Goal: Task Accomplishment & Management: Manage account settings

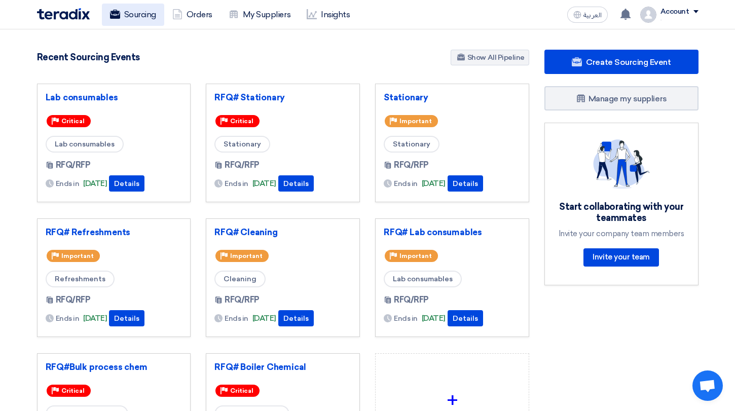
click at [143, 18] on link "Sourcing" at bounding box center [133, 15] width 62 height 22
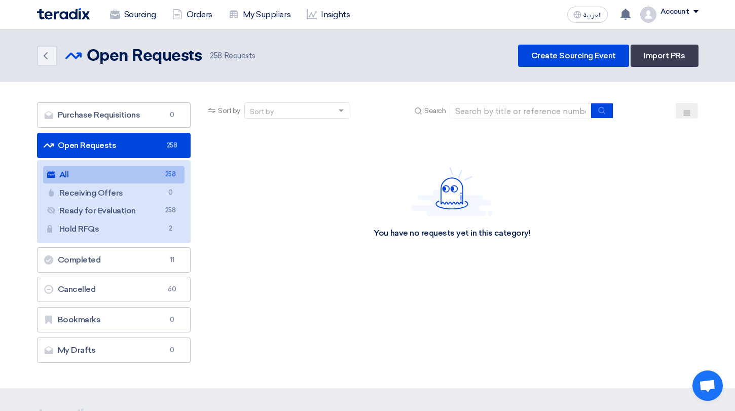
click at [317, 149] on div "You have no requests yet in this category!" at bounding box center [452, 203] width 492 height 152
click at [161, 214] on link "Ready for Evaluation Ready for Evaluation 258" at bounding box center [114, 210] width 142 height 17
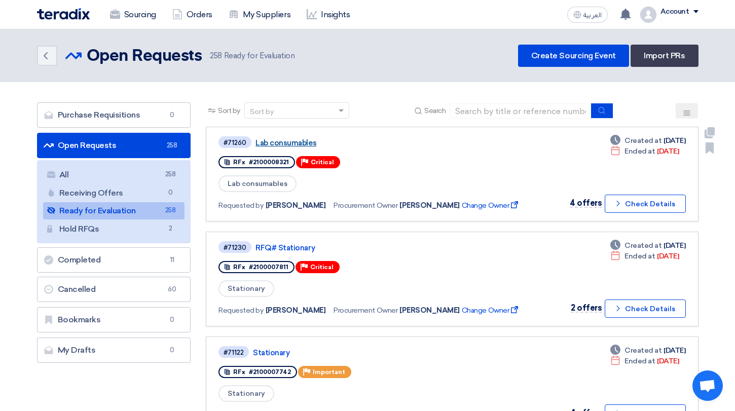
click at [304, 140] on link "Lab consumables" at bounding box center [381, 142] width 253 height 9
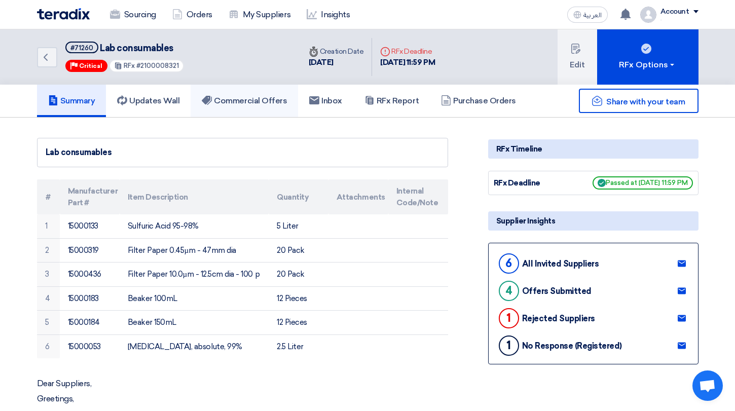
click at [257, 108] on link "Commercial Offers" at bounding box center [244, 101] width 107 height 32
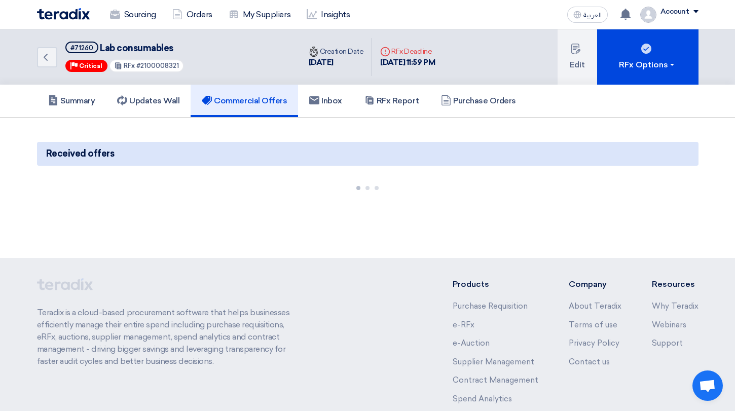
scroll to position [11, 0]
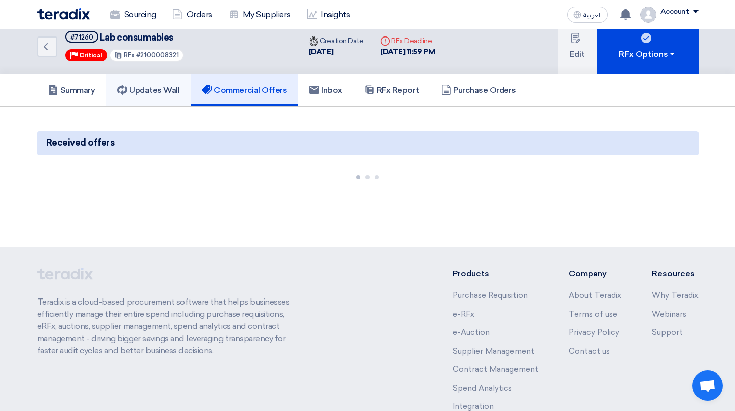
click at [164, 84] on link "Updates Wall" at bounding box center [148, 90] width 85 height 32
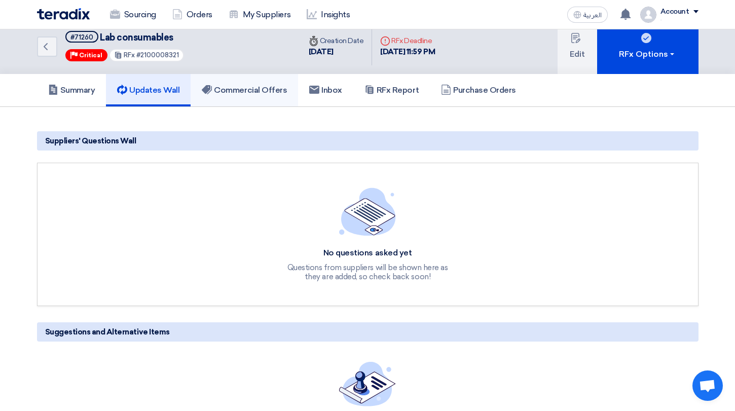
click at [238, 82] on link "Commercial Offers" at bounding box center [244, 90] width 107 height 32
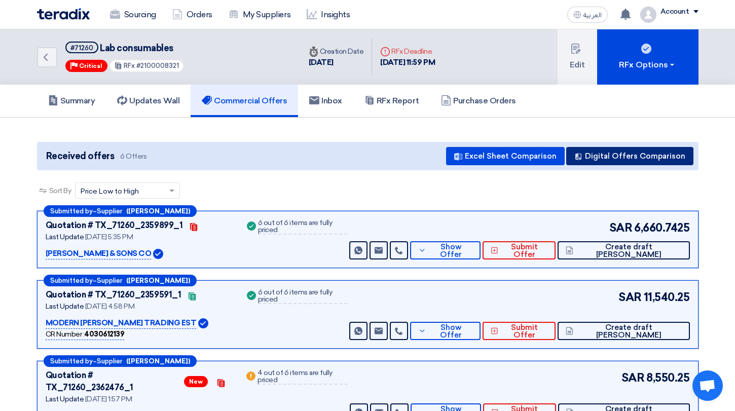
click at [597, 153] on button "Digital Offers Comparison" at bounding box center [629, 156] width 127 height 18
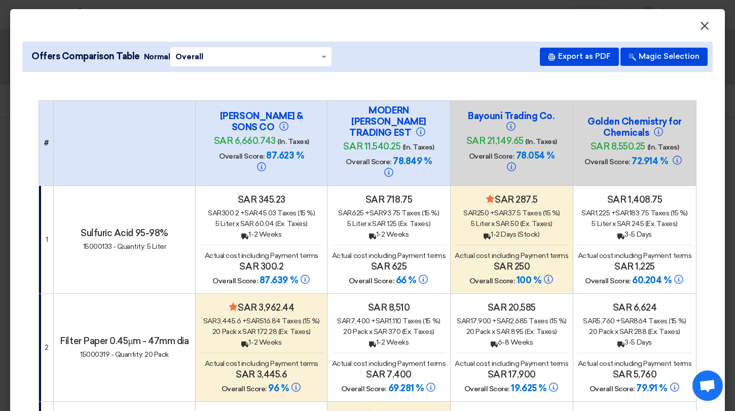
click at [705, 30] on span "×" at bounding box center [704, 28] width 10 height 20
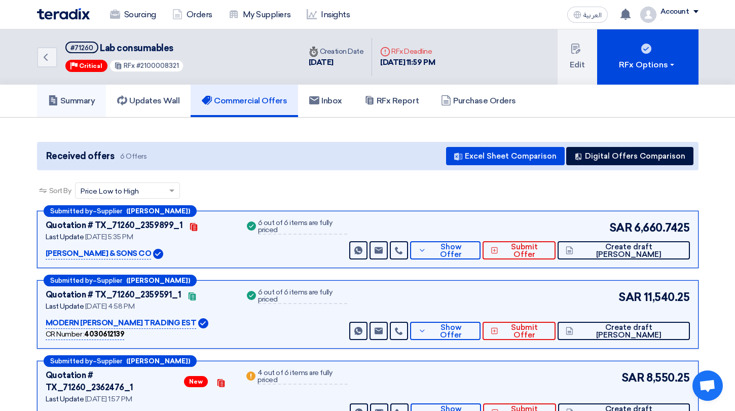
click at [72, 102] on h5 "Summary" at bounding box center [71, 101] width 47 height 10
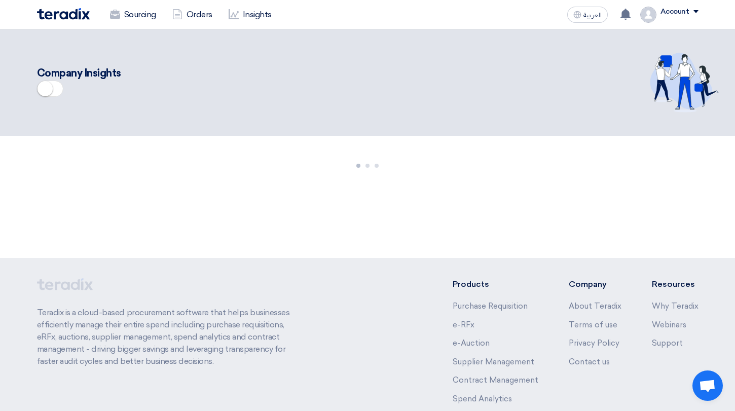
click at [54, 95] on span at bounding box center [50, 89] width 26 height 16
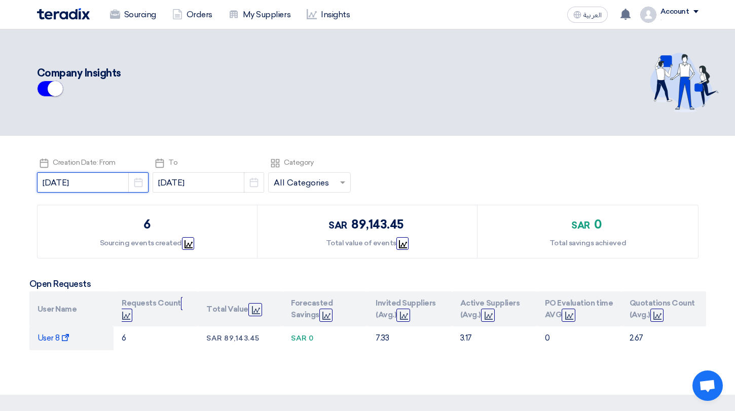
click at [100, 185] on input "2025-08-01" at bounding box center [92, 182] width 111 height 20
select select "8"
select select "2025"
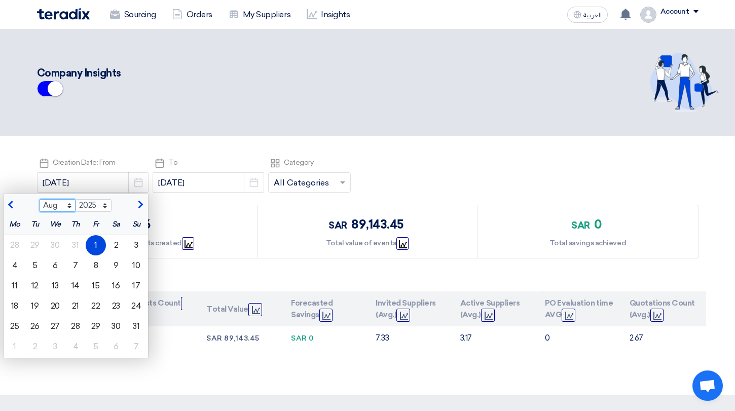
click at [40, 206] on select "Jan Feb Mar Apr May Jun Jul Aug Sep Oct Nov Dec" at bounding box center [58, 205] width 36 height 13
select select "7"
click at [40, 199] on select "Jan Feb Mar Apr May Jun Jul Aug Sep Oct Nov Dec" at bounding box center [58, 205] width 36 height 13
click at [25, 242] on div "1" at bounding box center [35, 245] width 20 height 20
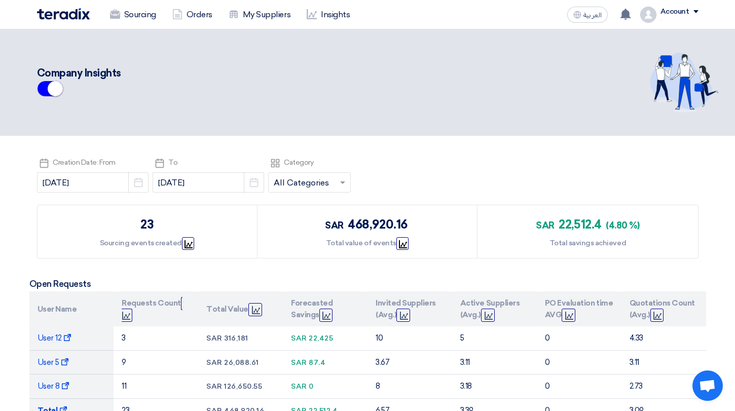
click at [587, 31] on header "Company Insights" at bounding box center [367, 82] width 735 height 106
click at [587, 24] on div "العربية ع Salim Ali shared RFQ: Automation Project Strapping, Wrapping, and Pal…" at bounding box center [630, 15] width 135 height 20
click at [587, 21] on button "العربية ع" at bounding box center [587, 15] width 41 height 16
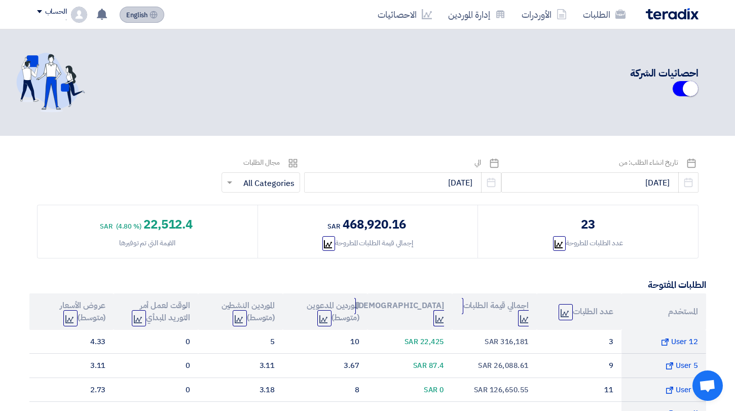
click at [145, 19] on span "English" at bounding box center [136, 15] width 21 height 7
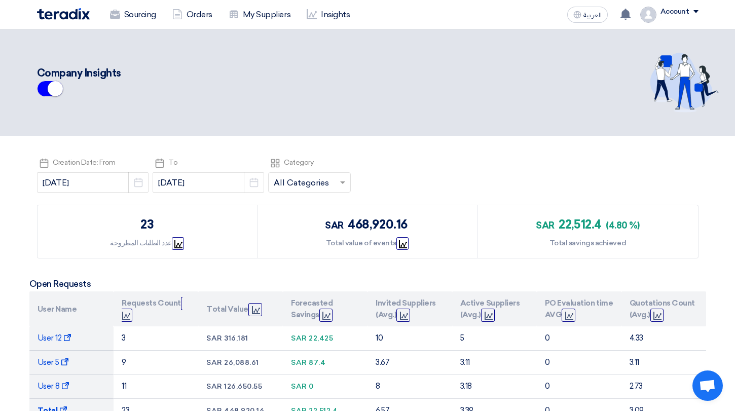
click at [668, 9] on div "Account" at bounding box center [674, 12] width 29 height 9
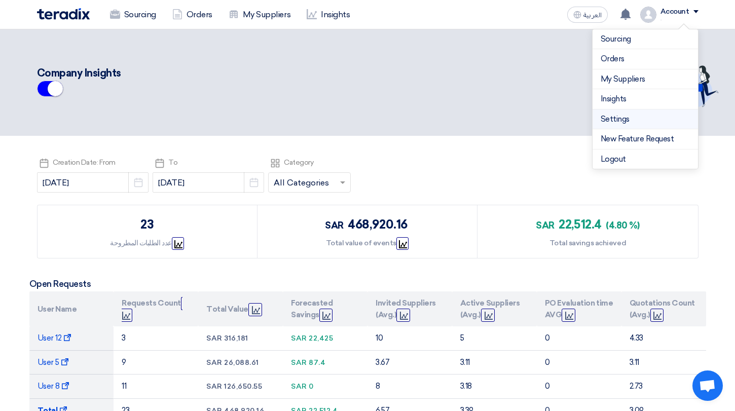
click at [620, 118] on link "Settings" at bounding box center [644, 120] width 89 height 12
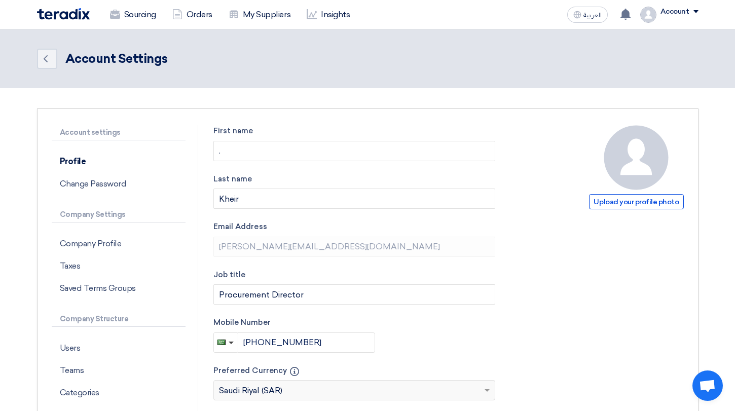
scroll to position [33, 0]
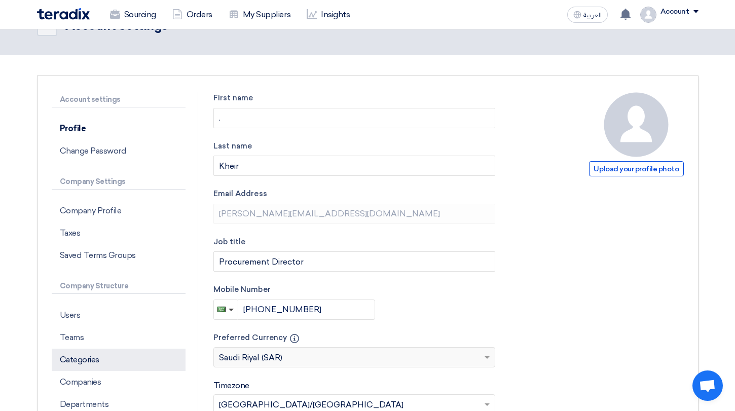
click at [102, 361] on p "Categories" at bounding box center [119, 360] width 134 height 22
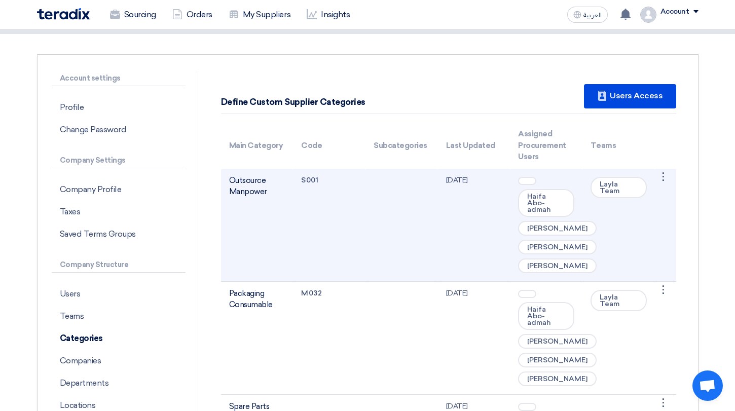
scroll to position [56, 0]
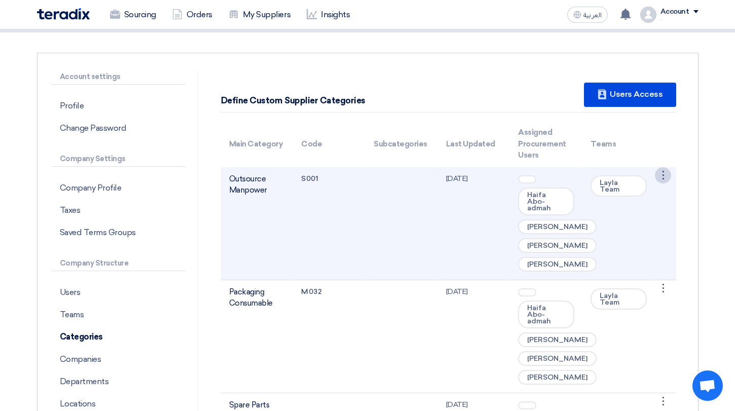
click at [660, 176] on div "⋮" at bounding box center [663, 175] width 16 height 16
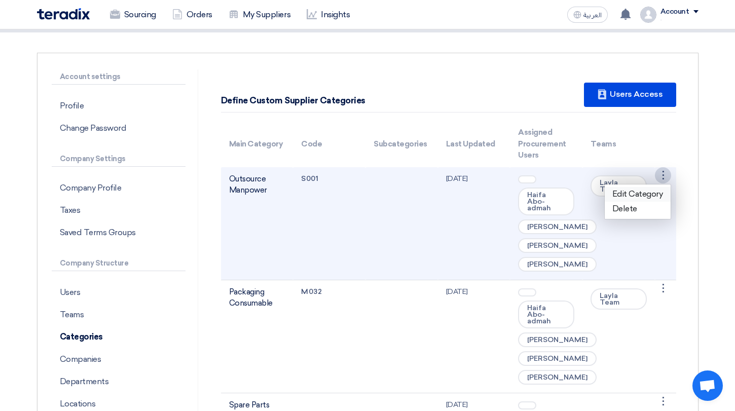
click at [654, 189] on link "Edit Category" at bounding box center [638, 194] width 66 height 15
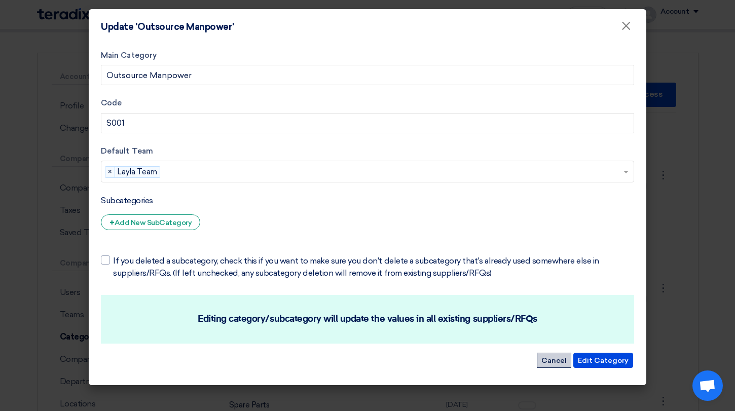
click at [554, 356] on button "Cancel" at bounding box center [554, 360] width 34 height 15
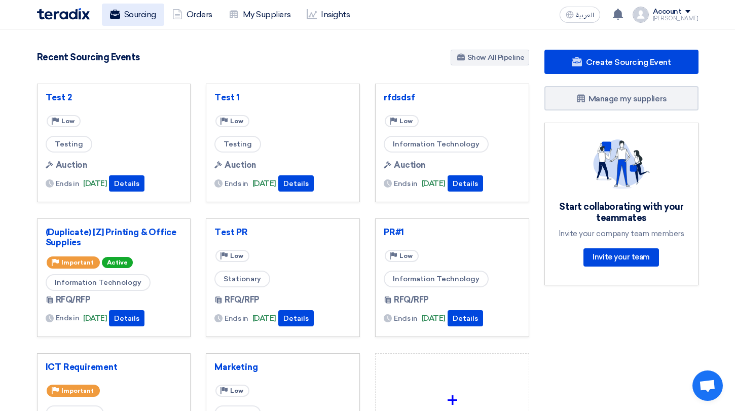
click at [155, 20] on link "Sourcing" at bounding box center [133, 15] width 62 height 22
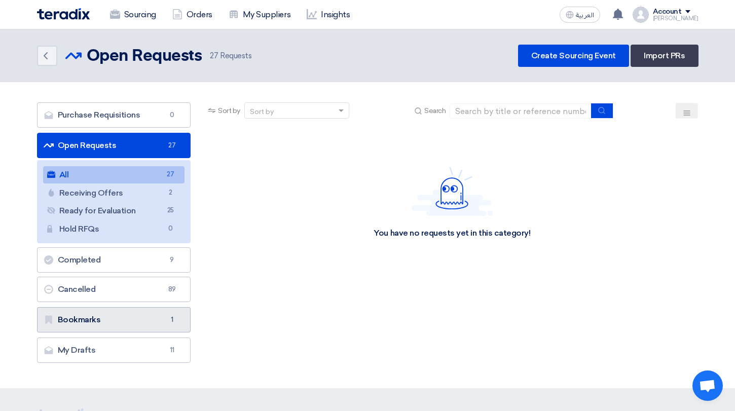
click at [151, 317] on link "Bookmarks Bookmarks 1" at bounding box center [114, 319] width 154 height 25
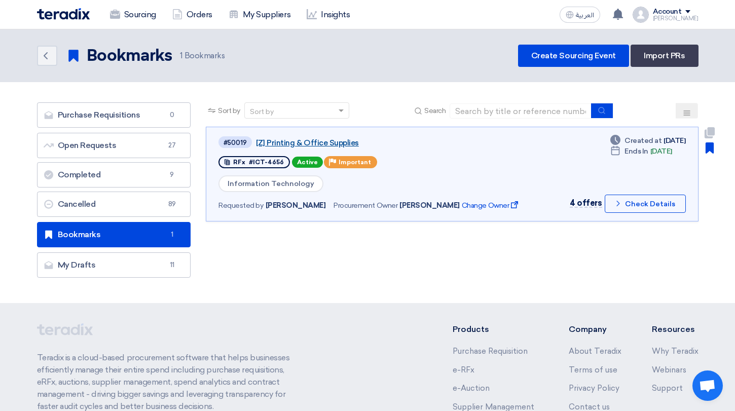
click at [282, 145] on link "[Z] Printing & Office Supplies" at bounding box center [382, 142] width 253 height 9
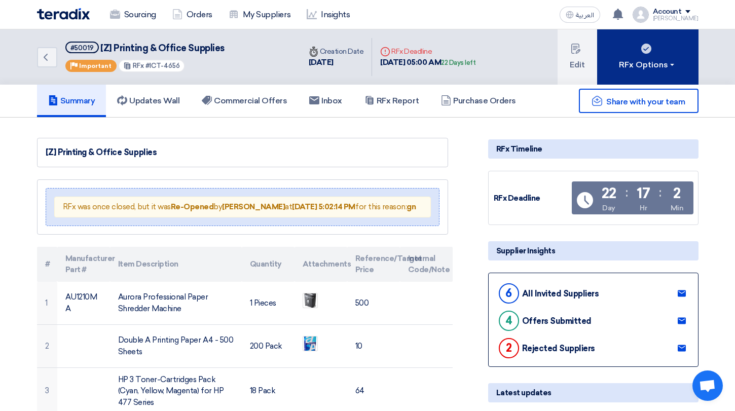
click at [640, 64] on div "RFx Options" at bounding box center [647, 65] width 57 height 12
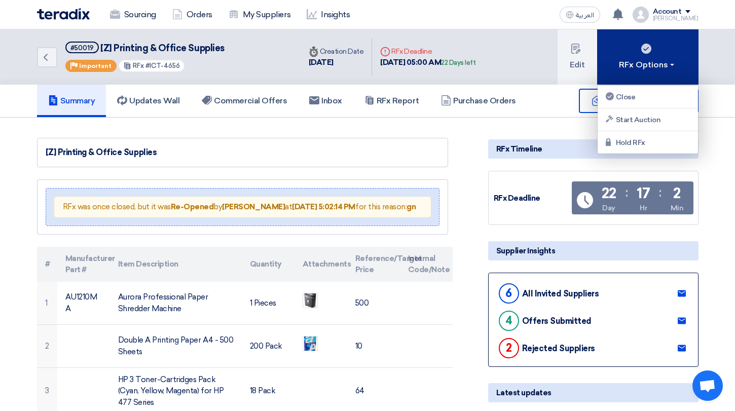
click at [640, 64] on div "RFx Options" at bounding box center [647, 65] width 57 height 12
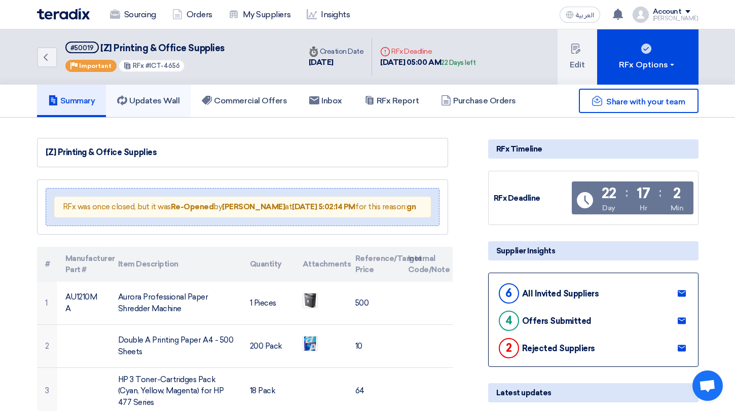
click at [163, 106] on link "Updates Wall" at bounding box center [148, 101] width 85 height 32
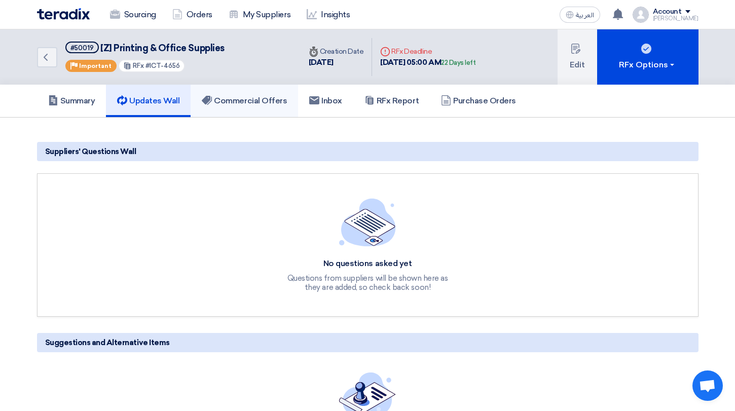
click at [268, 91] on link "Commercial Offers" at bounding box center [244, 101] width 107 height 32
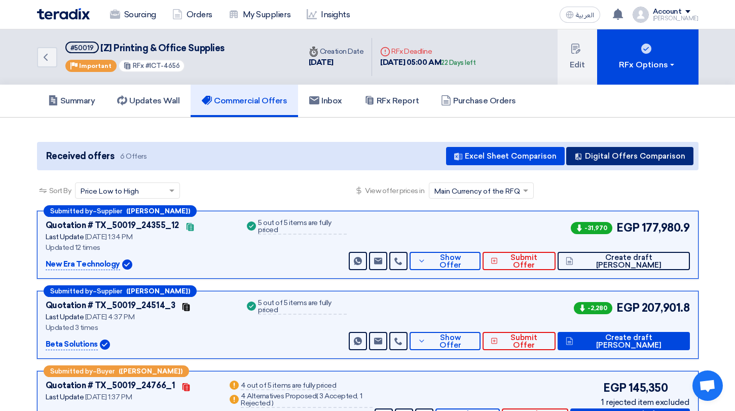
click at [617, 154] on button "Digital Offers Comparison" at bounding box center [629, 156] width 127 height 18
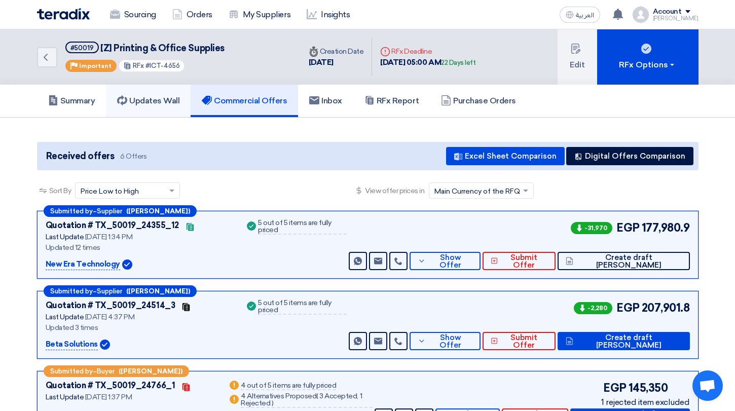
click at [172, 106] on link "Updates Wall" at bounding box center [148, 101] width 85 height 32
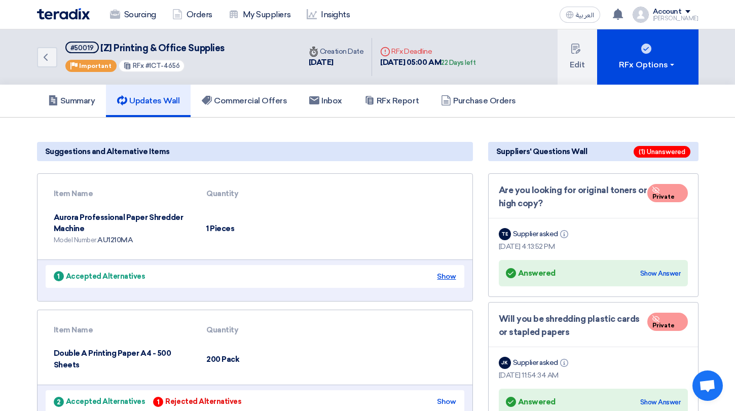
click at [448, 274] on div "Show" at bounding box center [446, 276] width 19 height 11
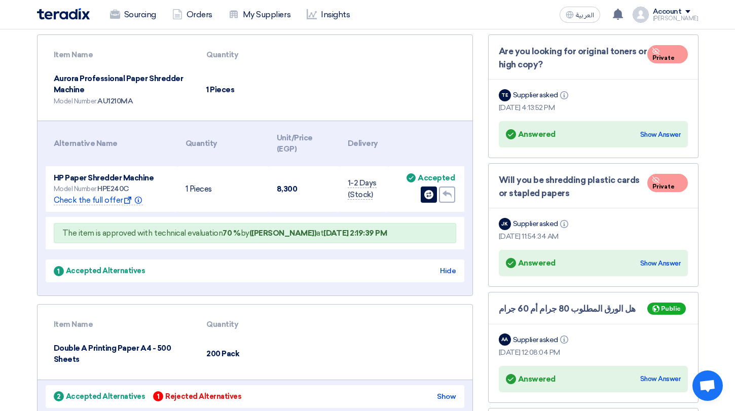
scroll to position [285, 0]
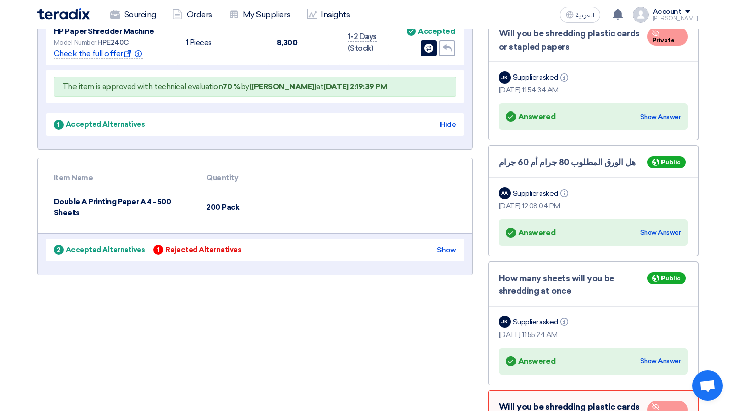
click at [453, 244] on div "2 Accepted Alternatives 1 Rejected Alternatives Show" at bounding box center [255, 250] width 419 height 23
click at [450, 245] on div "Show" at bounding box center [446, 250] width 19 height 11
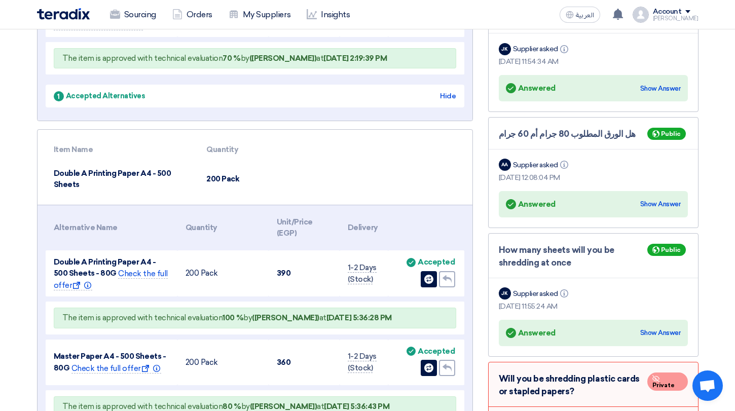
scroll to position [316, 0]
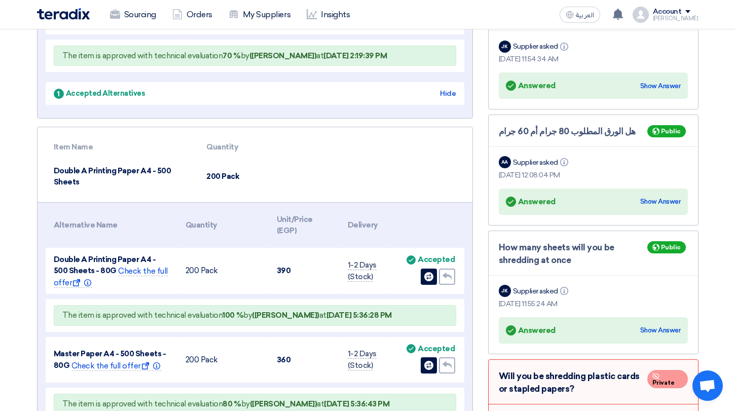
click at [445, 279] on icon "Undo" at bounding box center [446, 276] width 9 height 9
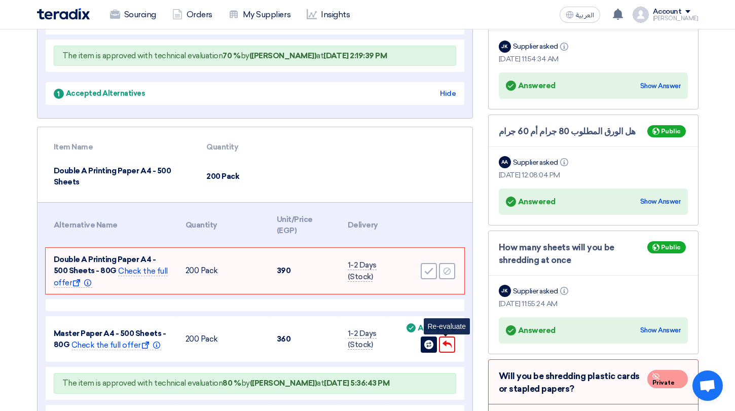
click at [446, 350] on div "Undo" at bounding box center [447, 344] width 16 height 16
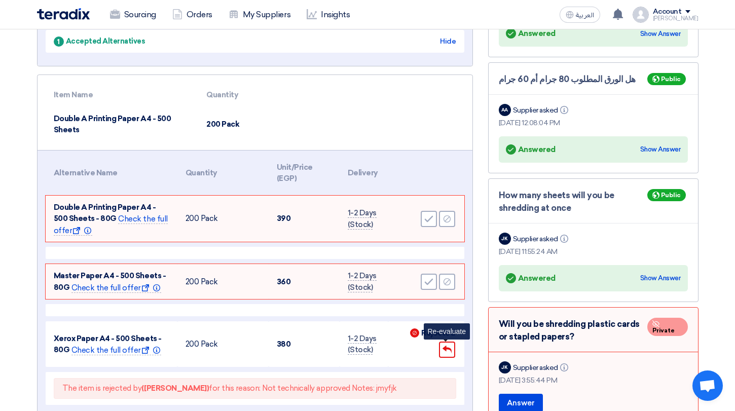
click at [445, 349] on use at bounding box center [446, 350] width 9 height 8
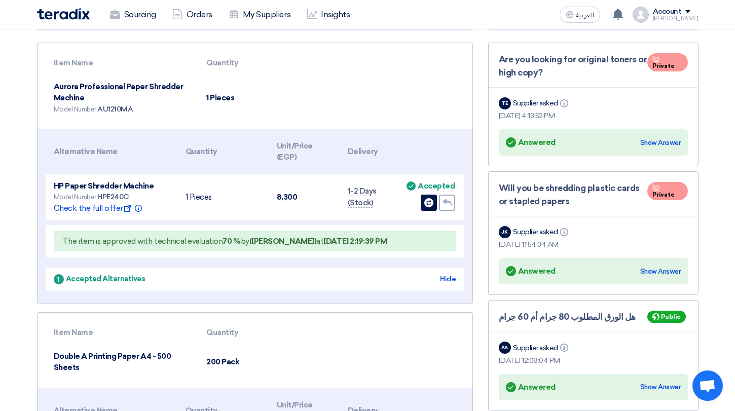
scroll to position [79, 0]
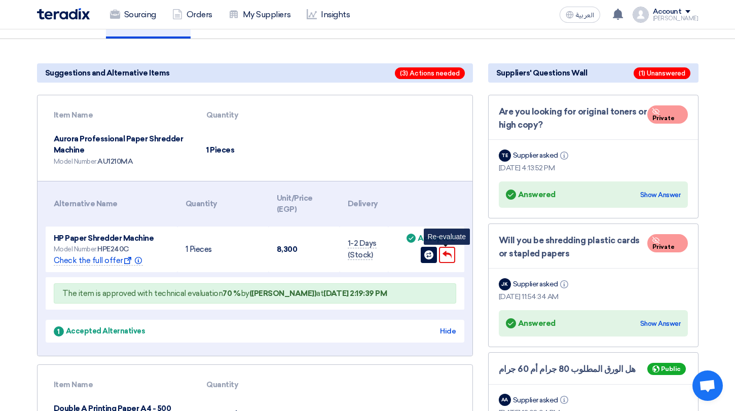
drag, startPoint x: 455, startPoint y: 267, endPoint x: 451, endPoint y: 261, distance: 6.6
click at [451, 261] on div "Undo" at bounding box center [447, 255] width 16 height 16
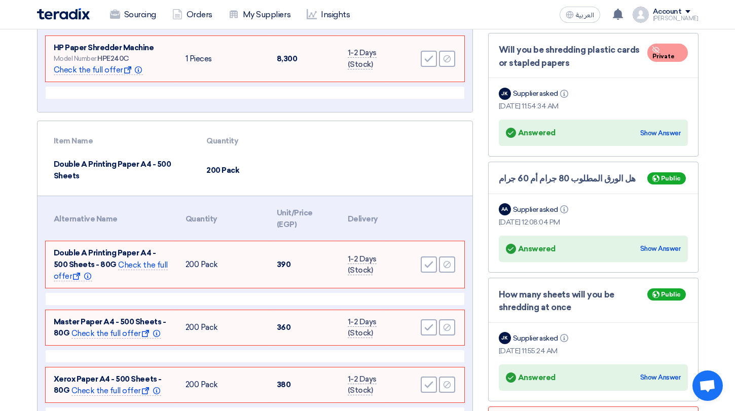
scroll to position [277, 0]
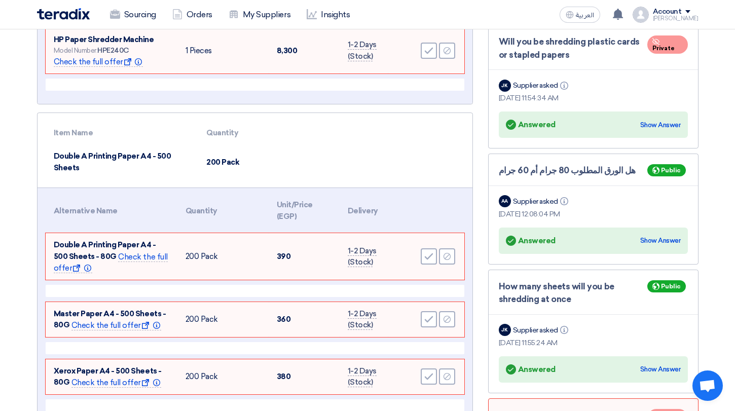
drag, startPoint x: 63, startPoint y: 155, endPoint x: 102, endPoint y: 165, distance: 40.2
click at [102, 165] on td "Double A Printing Paper A4 - 500 Sheets" at bounding box center [122, 161] width 153 height 35
click at [65, 161] on td "Double A Printing Paper A4 - 500 Sheets" at bounding box center [122, 161] width 153 height 35
drag, startPoint x: 61, startPoint y: 160, endPoint x: 118, endPoint y: 162, distance: 56.3
click at [118, 162] on td "Double A Printing Paper A4 - 500 Sheets" at bounding box center [122, 161] width 153 height 35
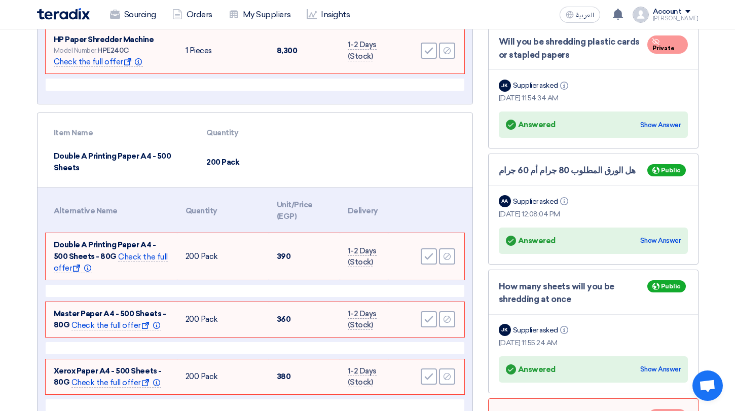
click at [118, 162] on td "Double A Printing Paper A4 - 500 Sheets" at bounding box center [122, 161] width 153 height 35
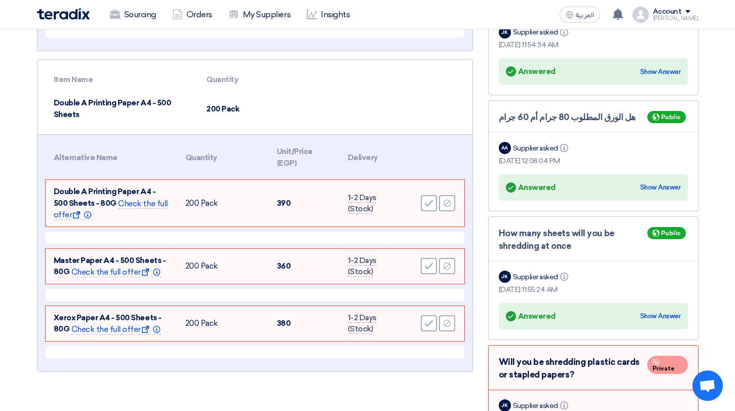
scroll to position [331, 0]
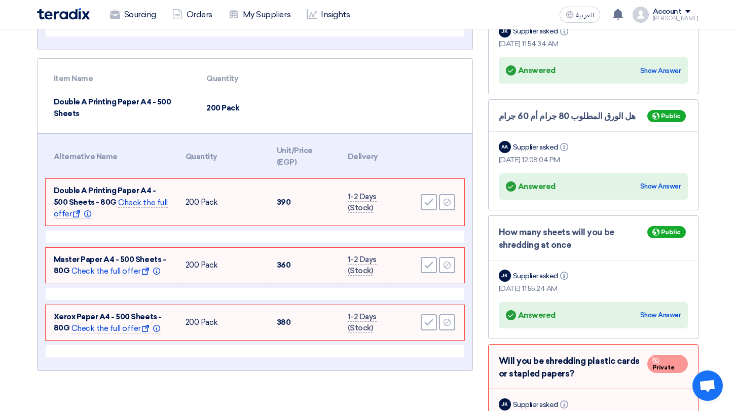
click at [62, 195] on span "Double A Printing Paper A4 - 500 Sheets - 80G" at bounding box center [105, 196] width 102 height 21
drag, startPoint x: 93, startPoint y: 206, endPoint x: 79, endPoint y: 199, distance: 16.3
click at [79, 199] on span "Double A Printing Paper A4 - 500 Sheets - 80G" at bounding box center [105, 196] width 102 height 21
click at [424, 206] on div "Accept" at bounding box center [429, 202] width 16 height 16
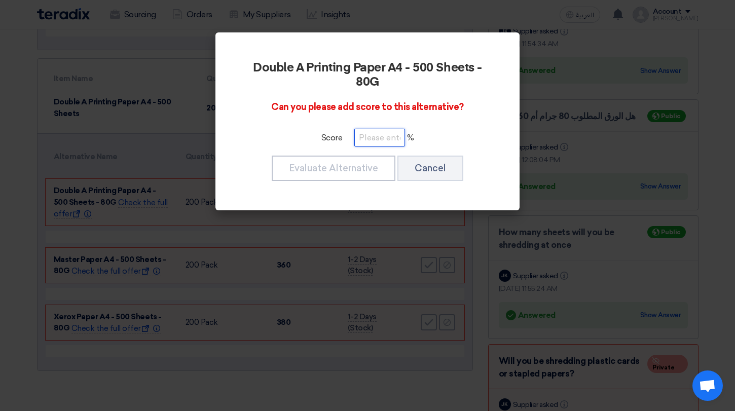
click at [363, 140] on input "number" at bounding box center [379, 138] width 51 height 18
type input "100"
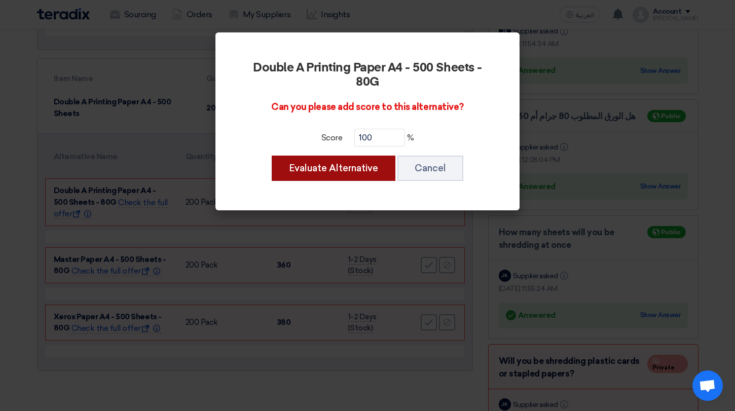
click at [314, 178] on button "Evaluate Alternative" at bounding box center [334, 168] width 124 height 25
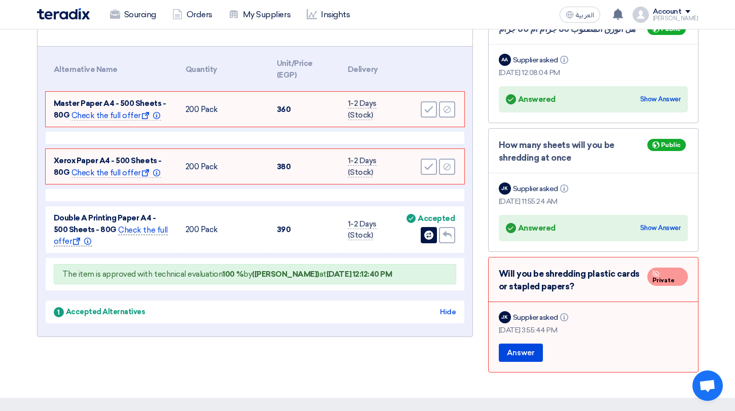
scroll to position [392, 0]
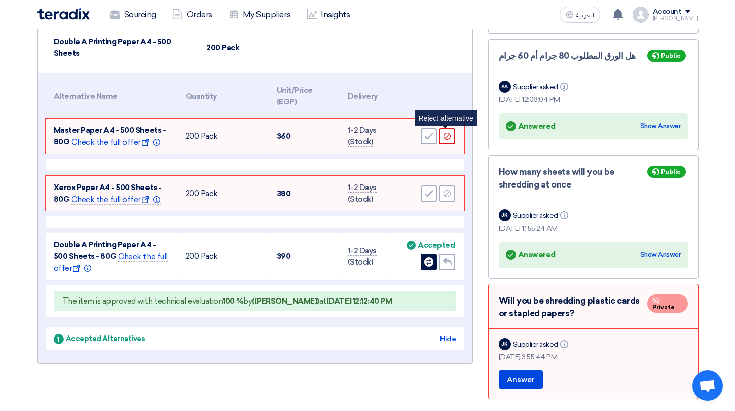
click at [452, 131] on div "Reject" at bounding box center [447, 136] width 16 height 16
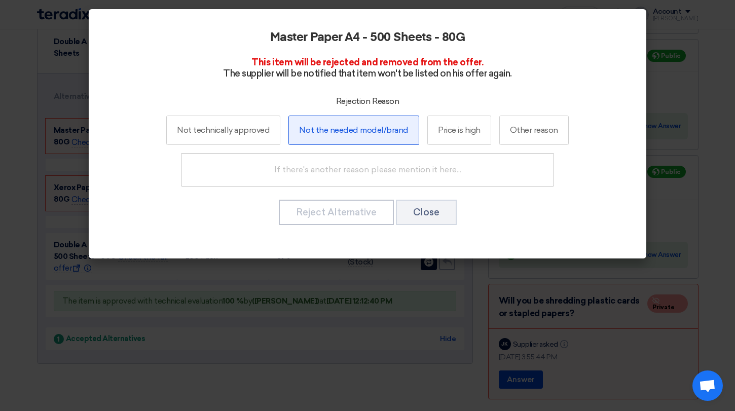
click at [356, 140] on label "Not the needed model/brand" at bounding box center [353, 130] width 131 height 29
click at [356, 133] on input "Not the needed model/brand" at bounding box center [354, 130] width 7 height 7
radio input "true"
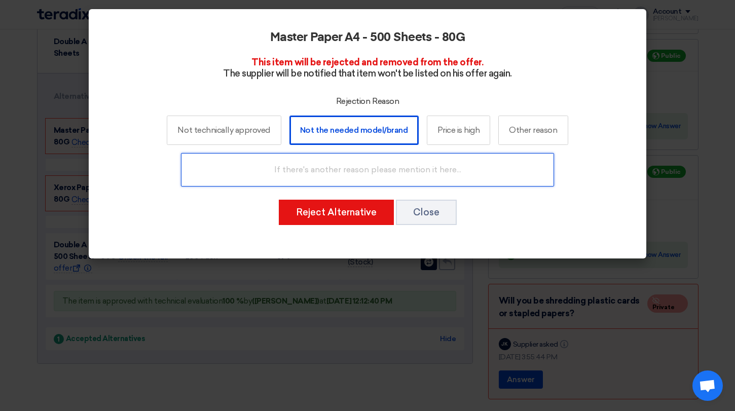
click at [353, 173] on input "text" at bounding box center [367, 169] width 373 height 33
type input "dfds"
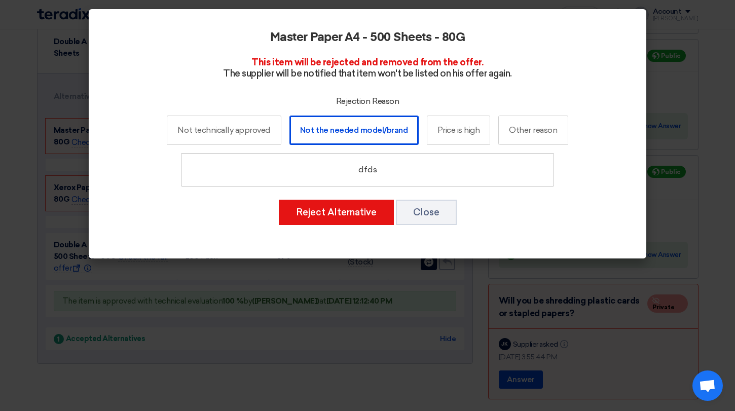
click at [345, 225] on div "Master Paper A4 - 500 Sheets - 80G This item will be rejected and removed from …" at bounding box center [367, 128] width 533 height 228
click at [344, 220] on button "Reject Alternative" at bounding box center [336, 212] width 115 height 25
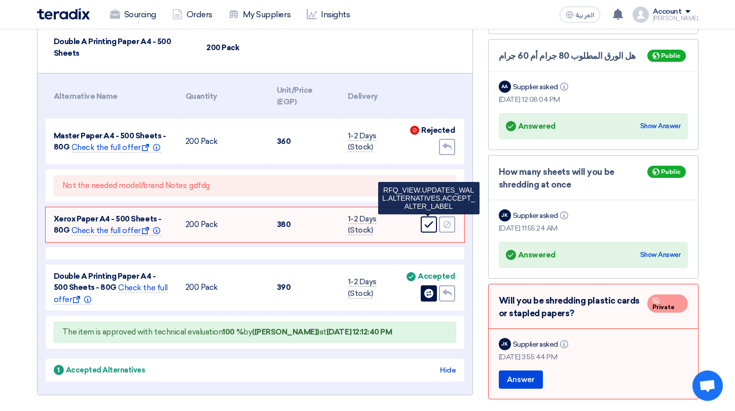
click at [430, 223] on use at bounding box center [428, 224] width 9 height 7
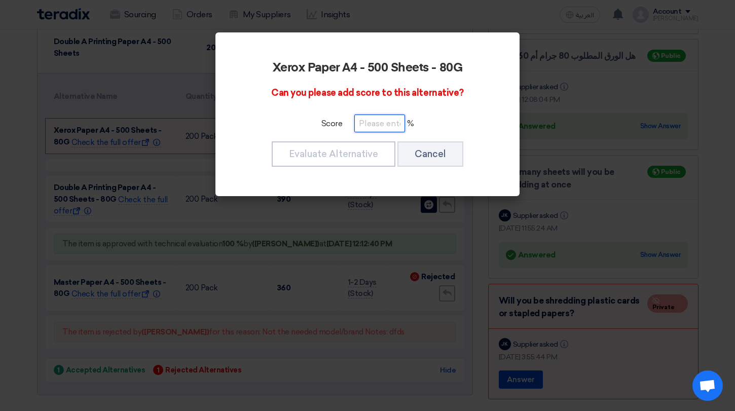
click at [390, 123] on input "number" at bounding box center [379, 124] width 51 height 18
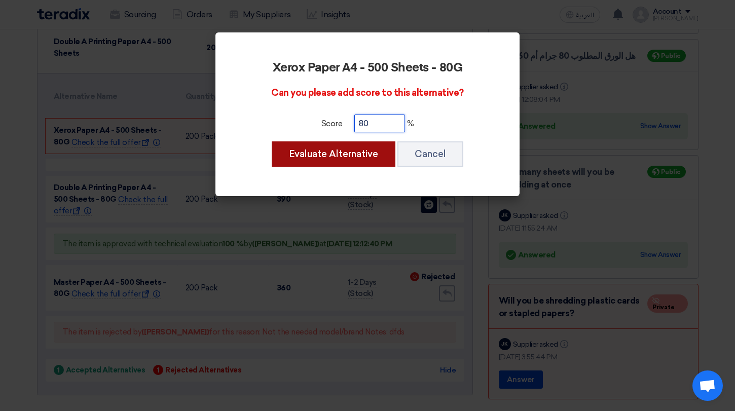
type input "80"
click at [367, 156] on button "Evaluate Alternative" at bounding box center [334, 153] width 124 height 25
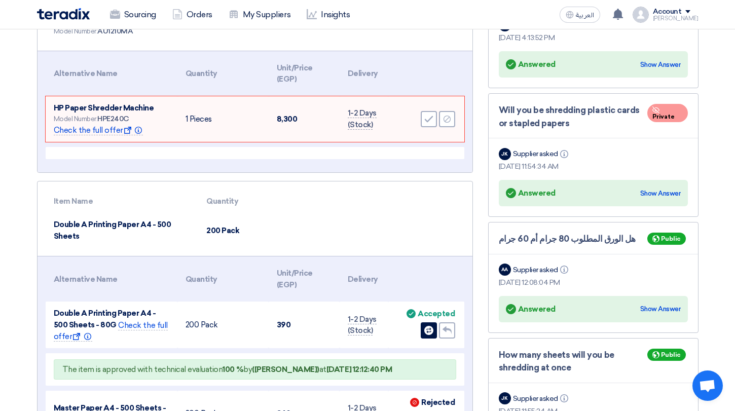
scroll to position [0, 0]
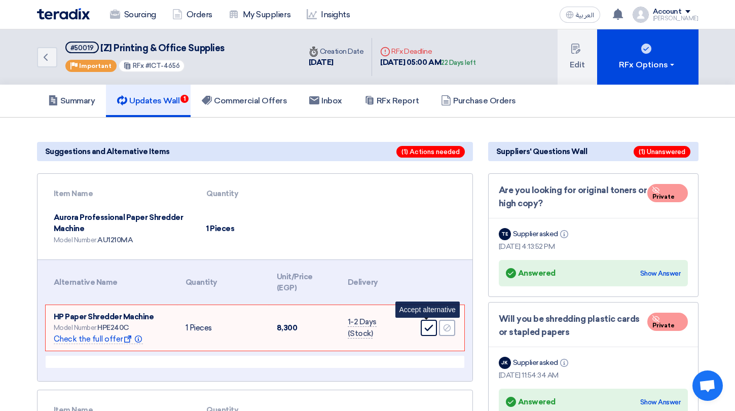
click at [423, 330] on div "Accept" at bounding box center [429, 328] width 16 height 16
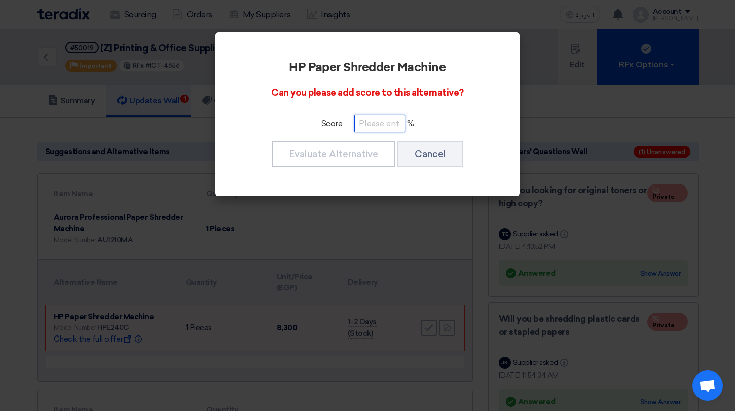
click at [365, 126] on input "number" at bounding box center [379, 124] width 51 height 18
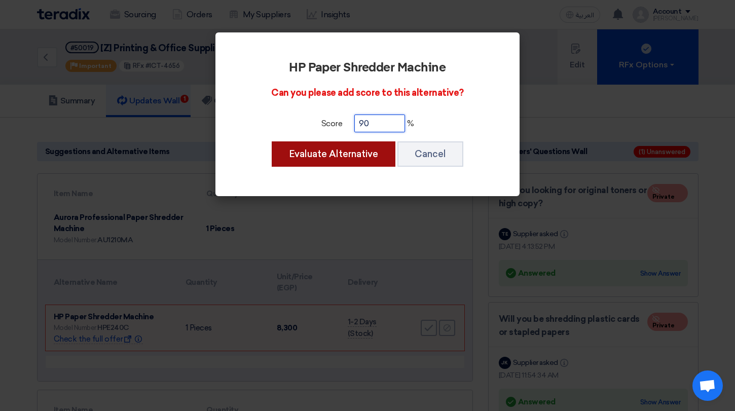
type input "90"
click at [356, 144] on button "Evaluate Alternative" at bounding box center [334, 153] width 124 height 25
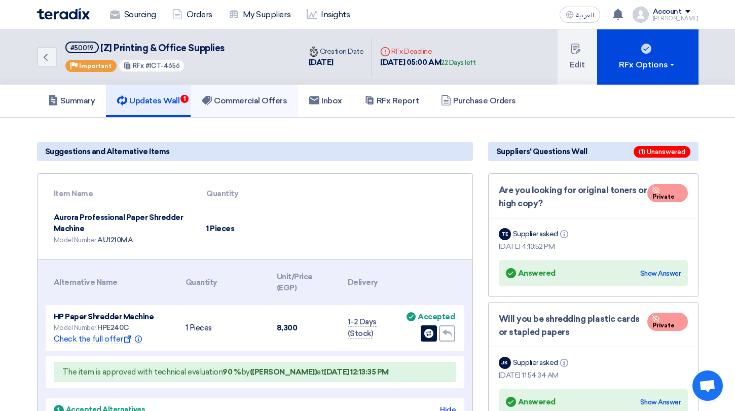
click at [213, 107] on link "Commercial Offers" at bounding box center [244, 101] width 107 height 32
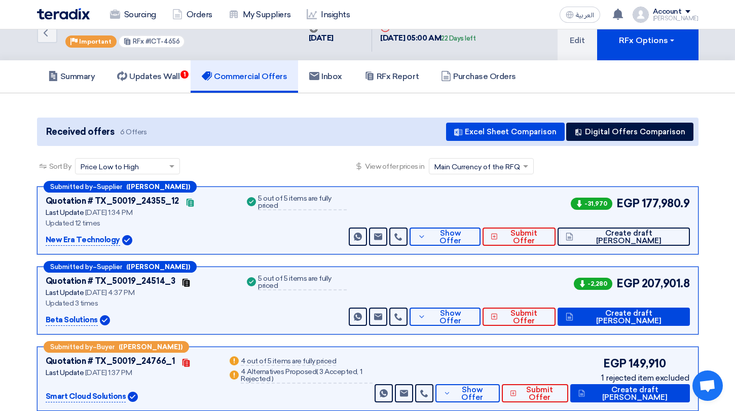
scroll to position [39, 0]
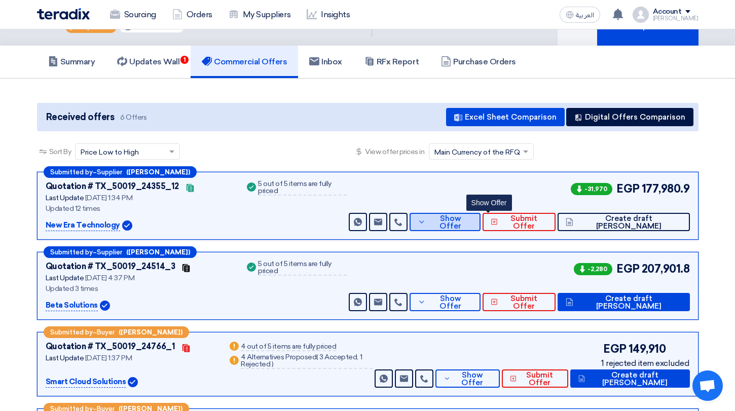
click at [472, 222] on span "Show Offer" at bounding box center [450, 222] width 44 height 15
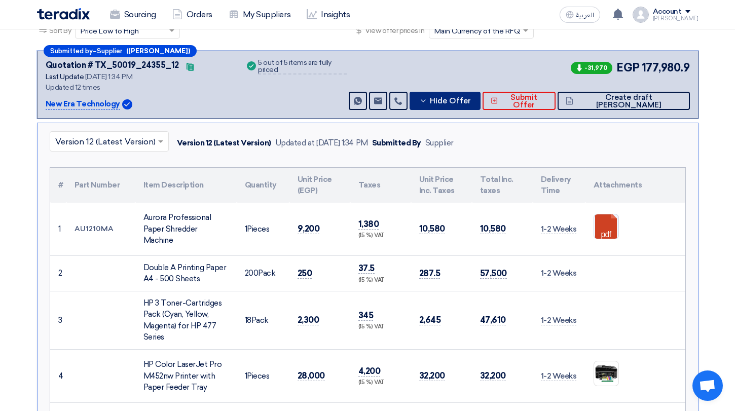
scroll to position [156, 0]
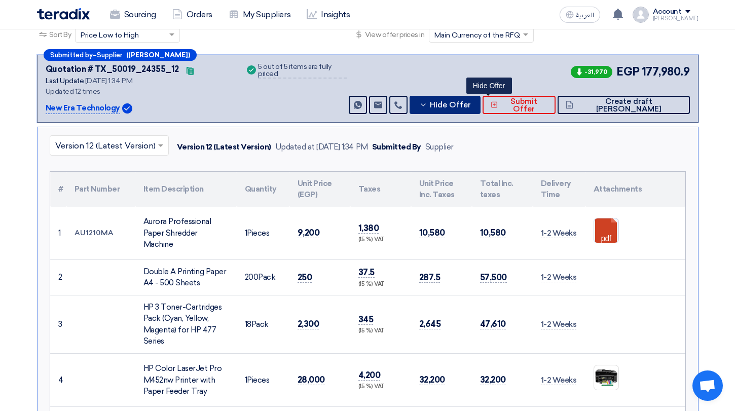
click at [480, 99] on button "Hide Offer" at bounding box center [444, 105] width 70 height 18
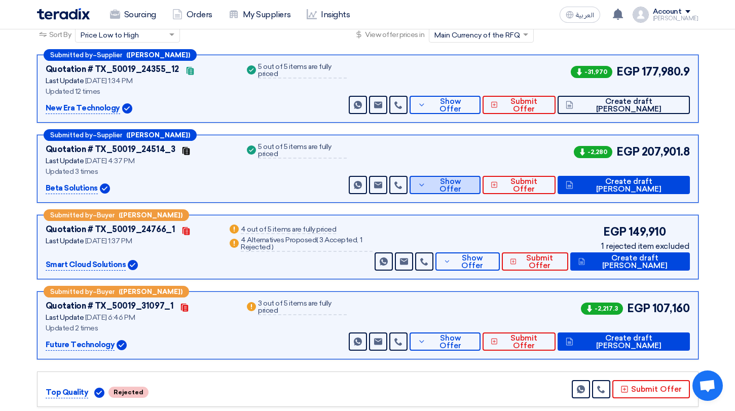
click at [477, 191] on button "Show Offer" at bounding box center [444, 185] width 70 height 18
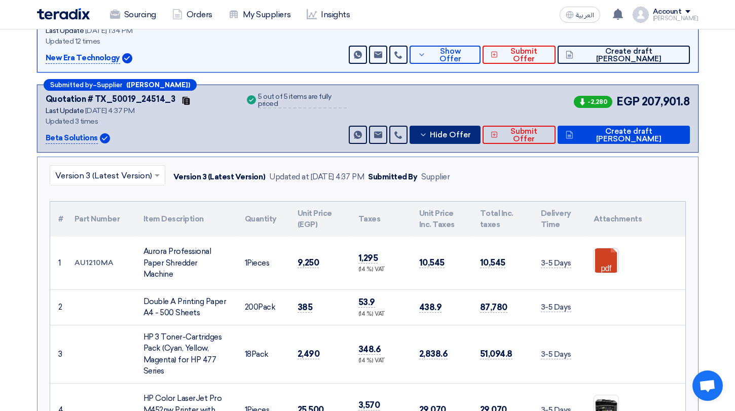
scroll to position [203, 0]
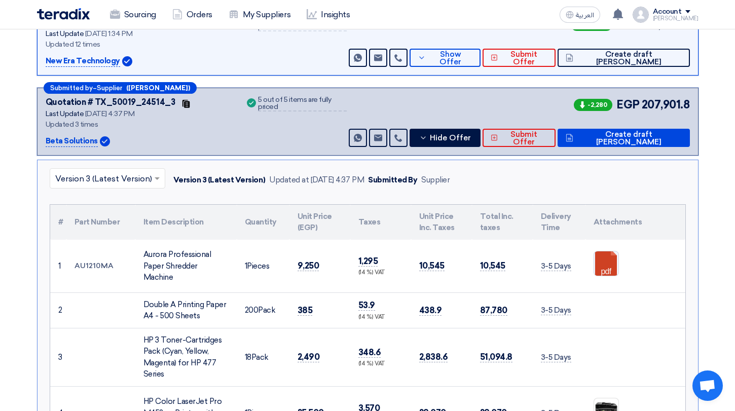
click at [119, 182] on input "text" at bounding box center [102, 179] width 94 height 17
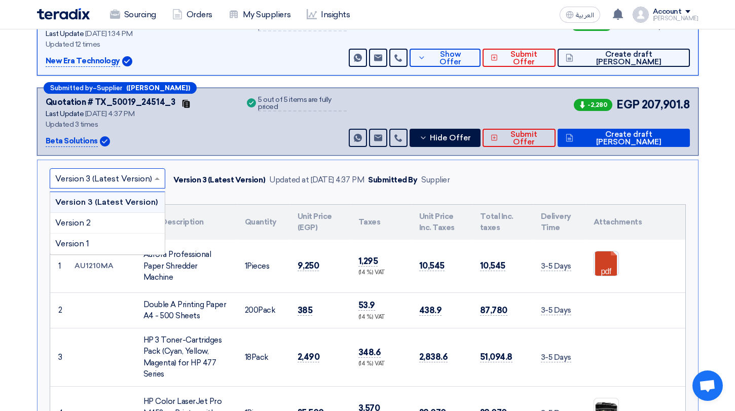
click at [285, 173] on div "Version 3 (Latest Version) Updated at 8 Jun 2024, 4:37 PM Submitted By Supplier" at bounding box center [309, 180] width 281 height 16
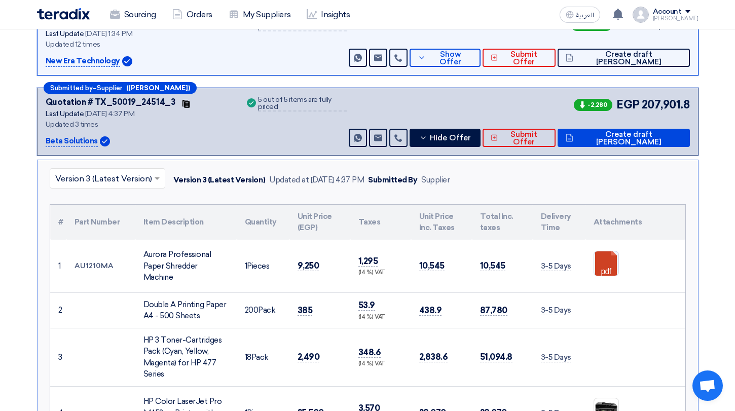
click at [490, 146] on div "Submitted by – Supplier (Ahmed Ali) Quotation # TX_50019_24514_3 Contacts Last …" at bounding box center [367, 122] width 661 height 68
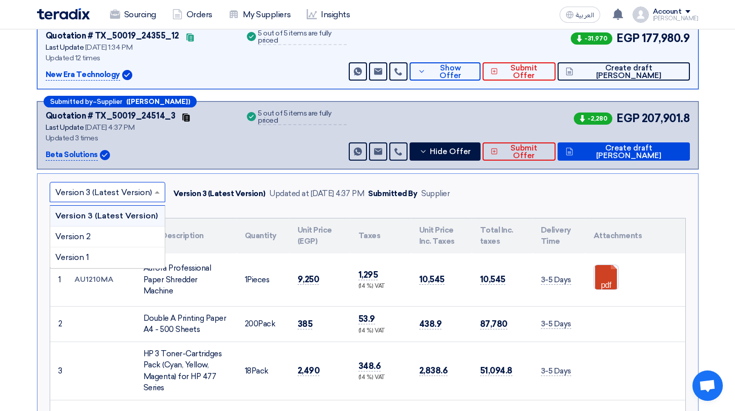
click at [117, 201] on input "text" at bounding box center [102, 193] width 94 height 17
click at [130, 195] on input "text" at bounding box center [102, 193] width 94 height 17
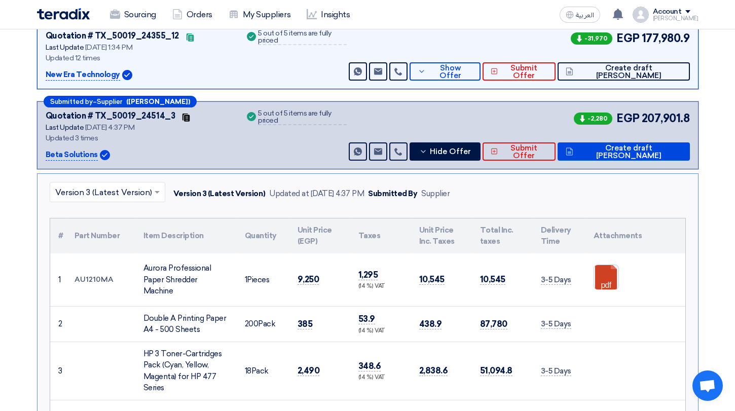
drag, startPoint x: 588, startPoint y: 116, endPoint x: 606, endPoint y: 118, distance: 17.3
click at [606, 118] on span "-2,280" at bounding box center [593, 118] width 39 height 12
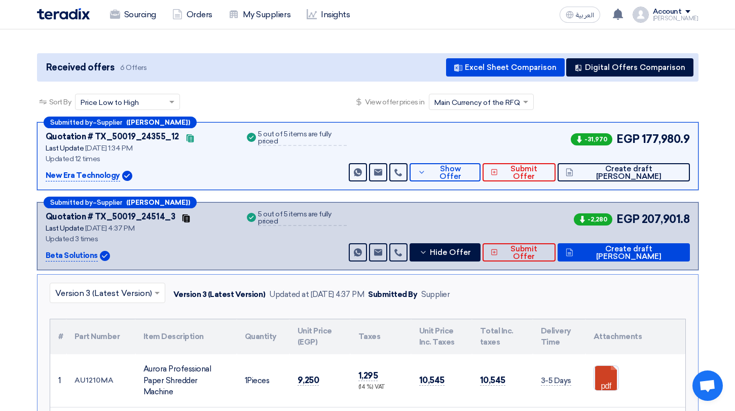
scroll to position [0, 0]
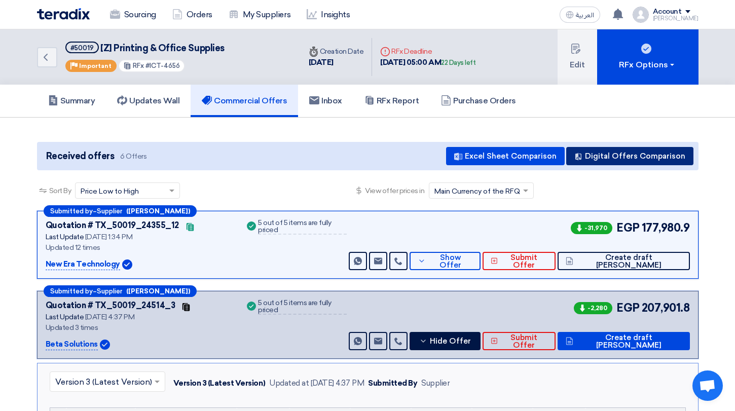
click at [652, 153] on button "Digital Offers Comparison" at bounding box center [629, 156] width 127 height 18
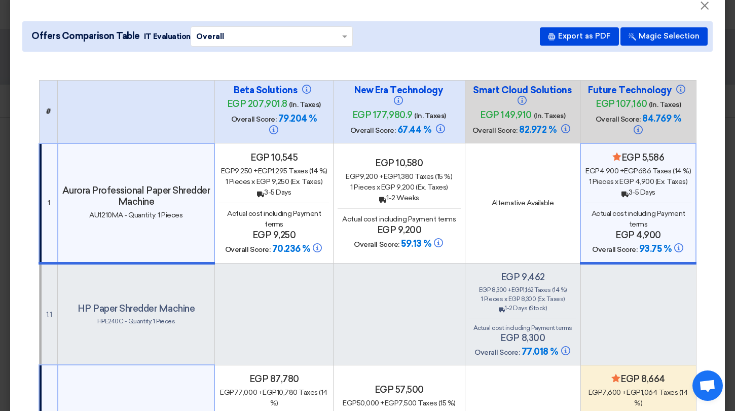
scroll to position [16, 0]
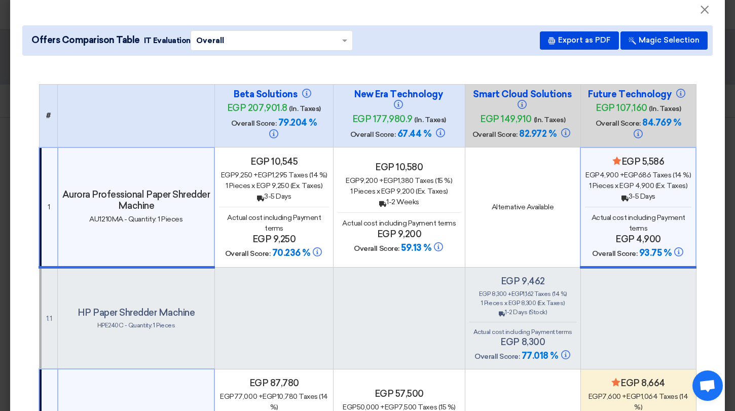
click at [285, 46] on input "text" at bounding box center [266, 40] width 141 height 16
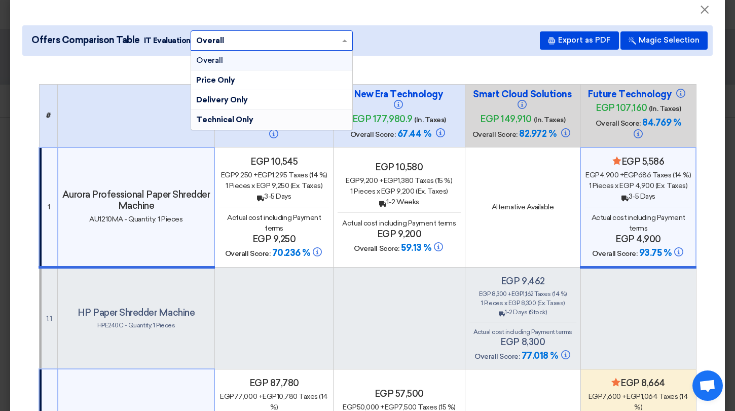
click at [317, 204] on div "egp 10,545 egp 9,250 + egp 1,295 Taxes (14 %) 1 Pieces x egp 9,250 (Ex. Taxes) …" at bounding box center [273, 207] width 109 height 103
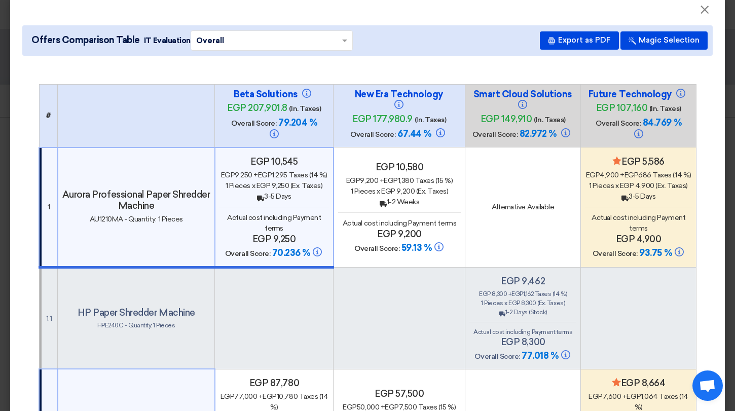
drag, startPoint x: 264, startPoint y: 128, endPoint x: 298, endPoint y: 128, distance: 34.5
click at [298, 128] on h4 "Overall Score: 79.204 %" at bounding box center [273, 128] width 101 height 23
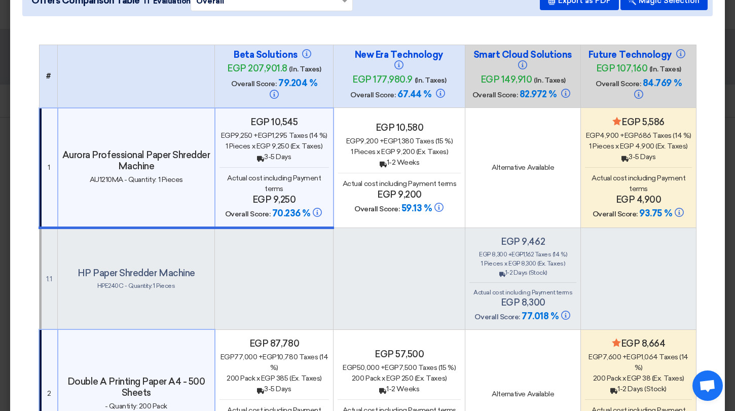
scroll to position [55, 0]
drag, startPoint x: 638, startPoint y: 214, endPoint x: 662, endPoint y: 214, distance: 23.8
click at [662, 214] on h4 "Overall Score: 93.75 %" at bounding box center [638, 214] width 107 height 12
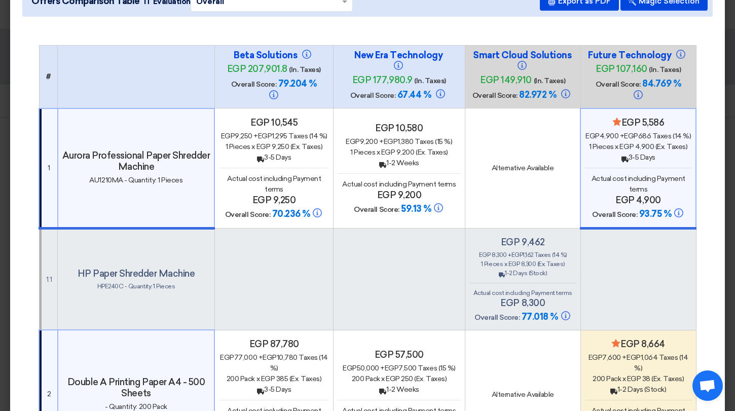
scroll to position [19, 0]
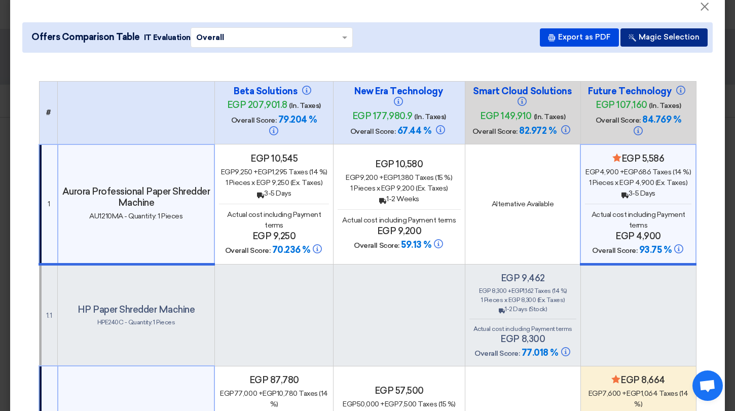
click at [690, 40] on button "Magic Selection" at bounding box center [663, 37] width 87 height 18
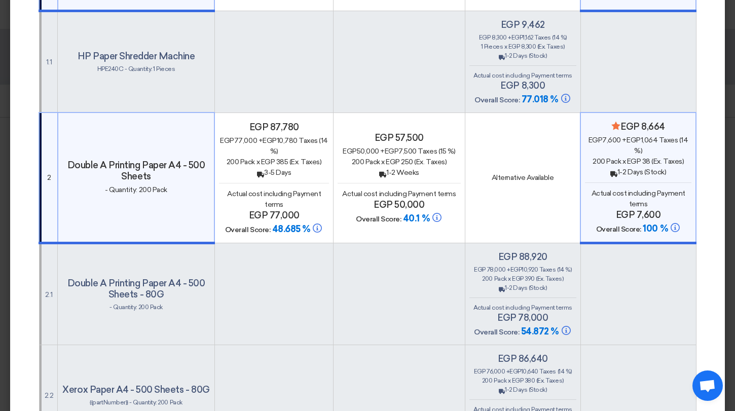
click at [298, 168] on div "Back 3-5 Days" at bounding box center [273, 172] width 109 height 11
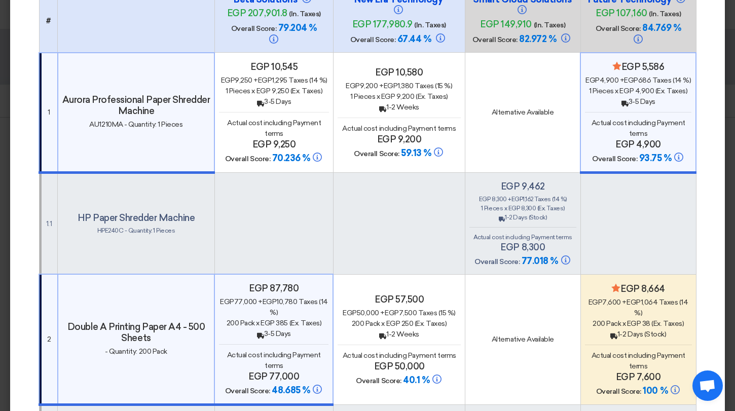
click at [300, 116] on div "egp 10,545 egp 9,250 + egp 1,295 Taxes (14 %) 1 Pieces x egp 9,250 (Ex. Taxes) …" at bounding box center [273, 112] width 109 height 103
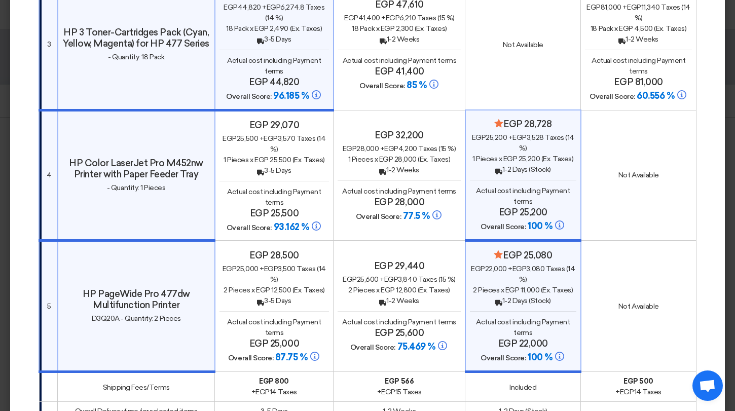
scroll to position [743, 0]
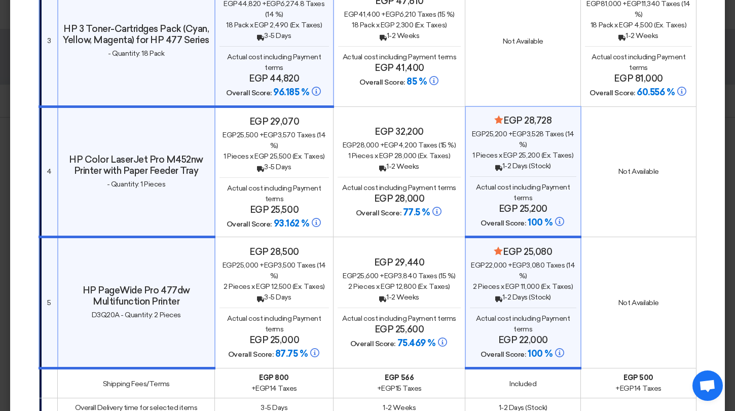
click at [301, 166] on div "Back 3-5 Days" at bounding box center [273, 167] width 109 height 11
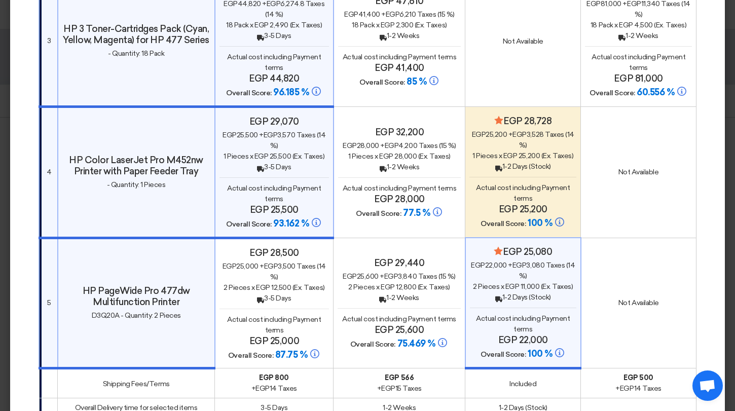
click at [296, 266] on div "egp 25,000 + egp 3,500 Taxes (14 %)" at bounding box center [273, 271] width 109 height 21
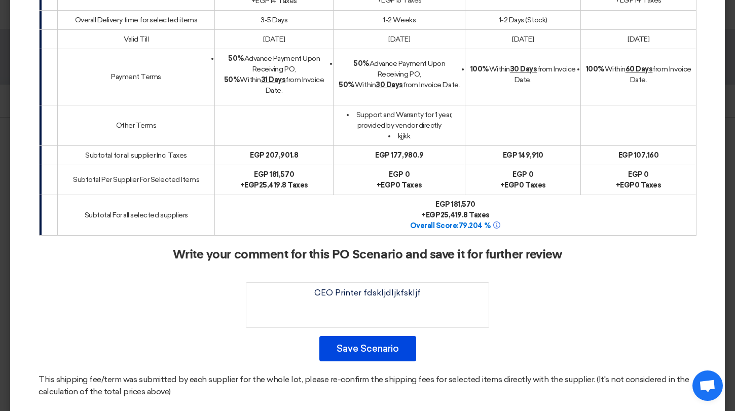
scroll to position [1158, 0]
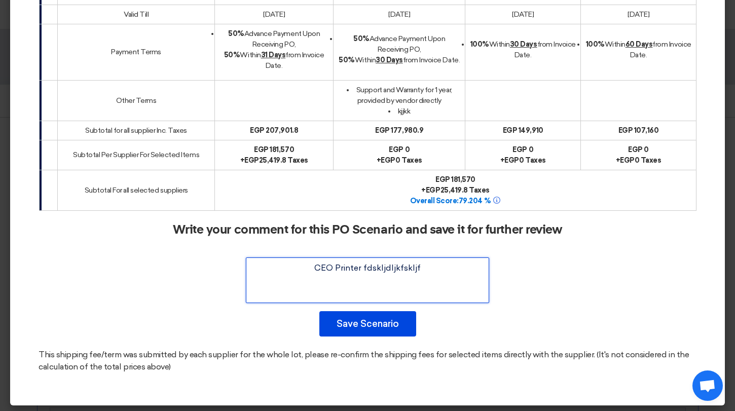
drag, startPoint x: 447, startPoint y: 270, endPoint x: 308, endPoint y: 269, distance: 138.8
click at [308, 269] on textarea at bounding box center [367, 280] width 243 height 46
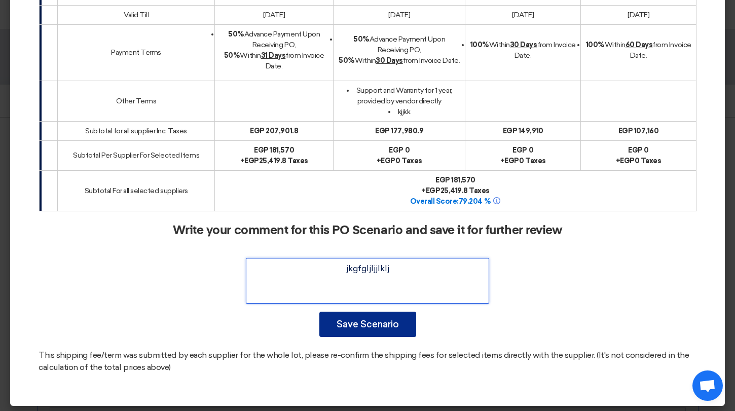
type textarea "jkgfgljljjlklj"
click at [396, 317] on button "Save Scenario" at bounding box center [367, 324] width 97 height 25
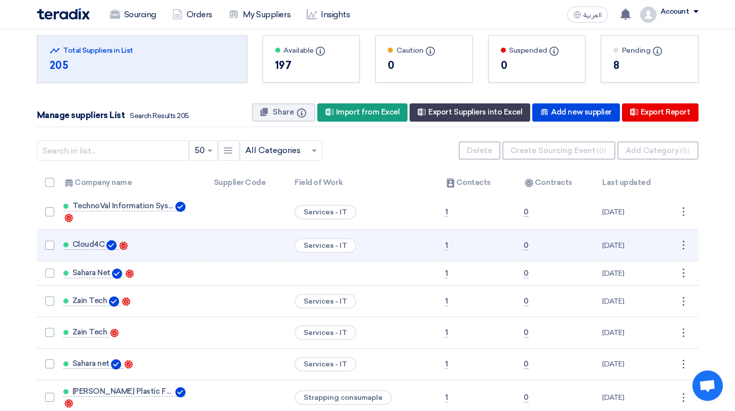
scroll to position [20, 0]
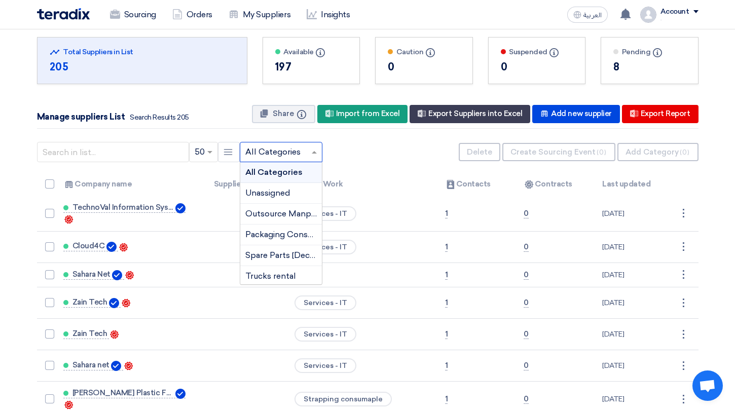
click at [293, 150] on input "text" at bounding box center [275, 152] width 61 height 17
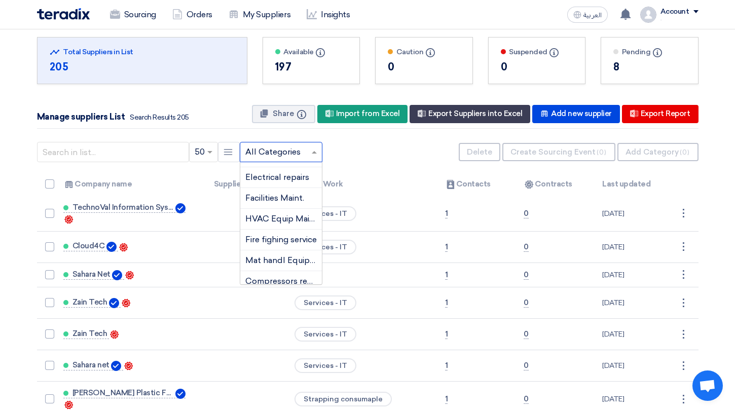
scroll to position [723, 0]
click at [280, 191] on div "Facilities Maint." at bounding box center [281, 197] width 82 height 21
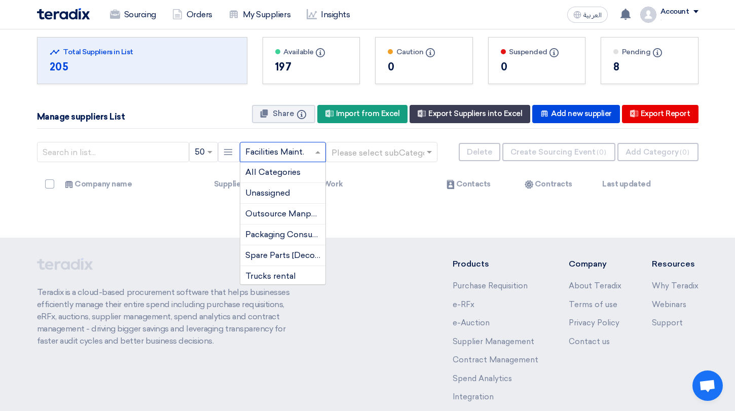
click at [302, 152] on input "text" at bounding box center [277, 152] width 65 height 17
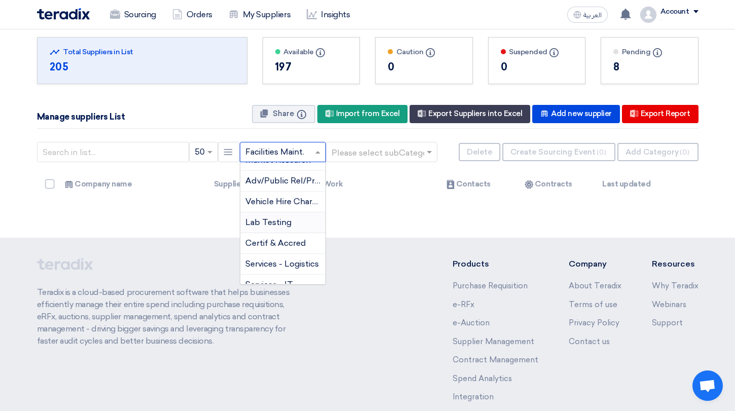
click at [291, 221] on div "Lab Testing" at bounding box center [282, 222] width 85 height 21
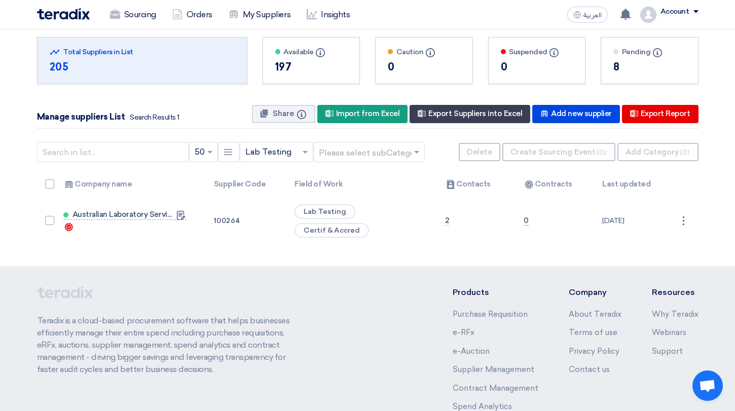
click at [300, 152] on span at bounding box center [306, 152] width 13 height 12
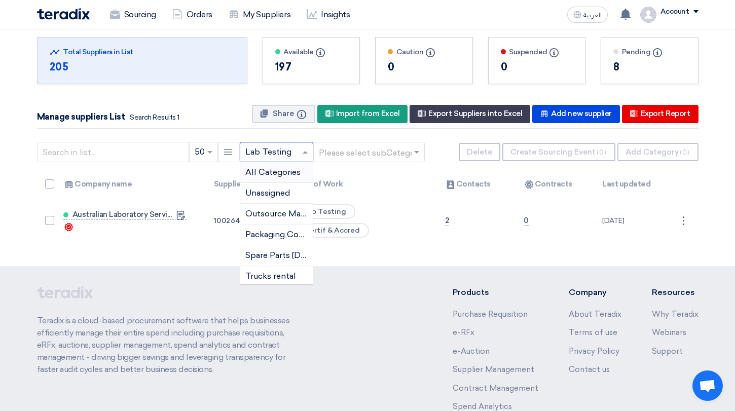
scroll to position [0, 0]
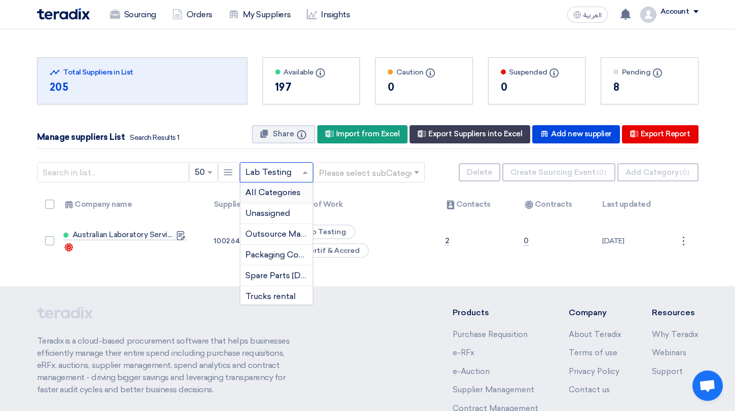
click at [279, 194] on span "All Categories" at bounding box center [272, 192] width 55 height 10
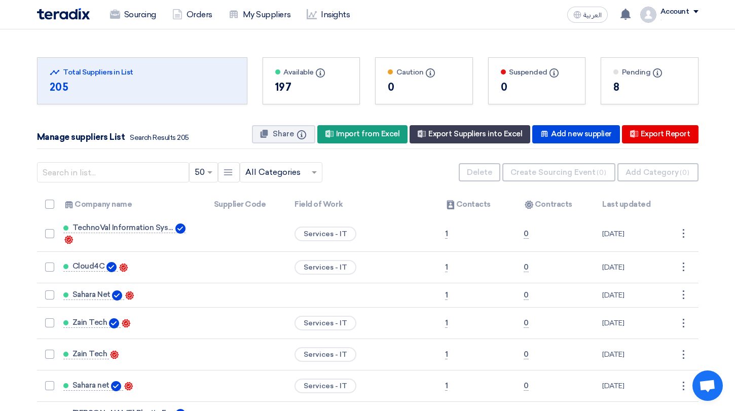
click at [615, 85] on div "8" at bounding box center [649, 87] width 72 height 15
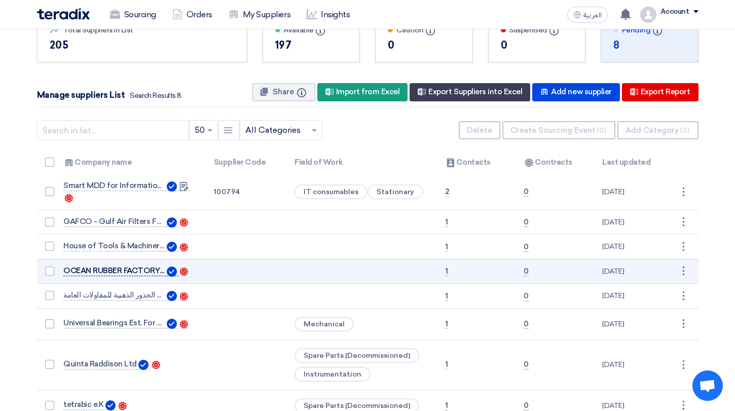
scroll to position [51, 0]
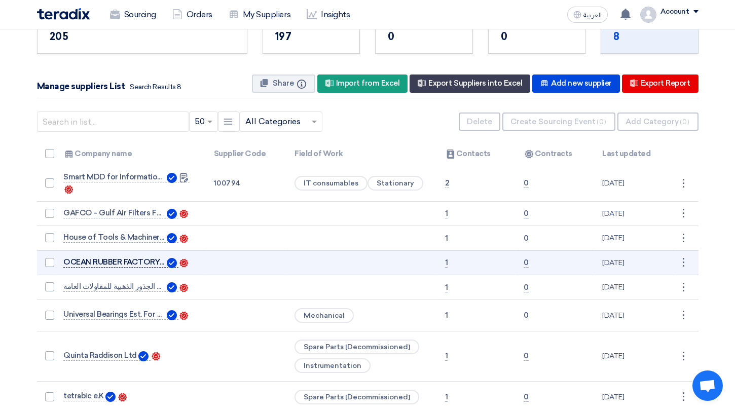
click at [129, 266] on link "OCEAN RUBBER FACTORY L.L.C" at bounding box center [120, 263] width 115 height 10
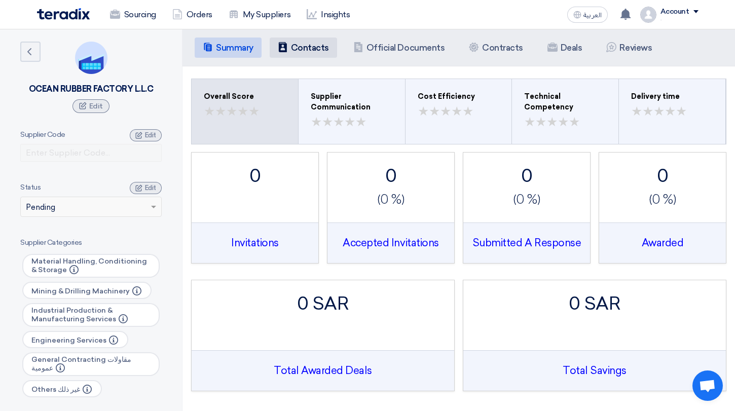
click at [307, 37] on li "Contacts Contacts" at bounding box center [303, 47] width 67 height 20
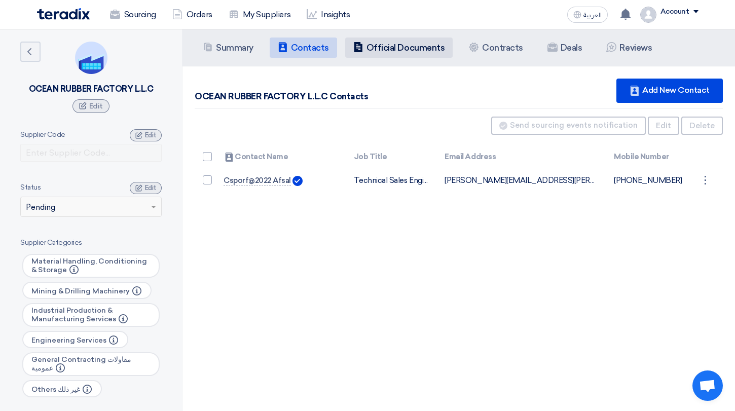
click at [360, 46] on use at bounding box center [358, 47] width 8 height 10
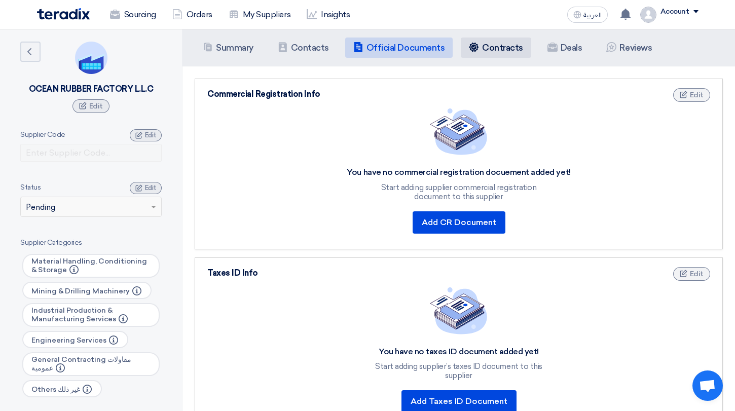
click at [499, 39] on li "Contracts Contracts" at bounding box center [496, 47] width 70 height 20
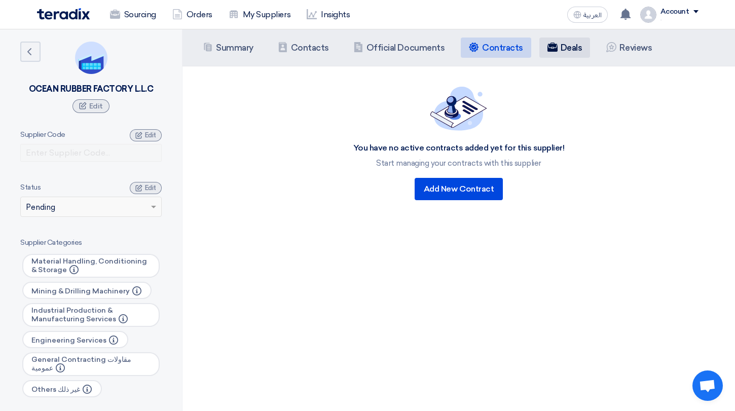
click at [553, 53] on li "Deals" at bounding box center [564, 47] width 51 height 20
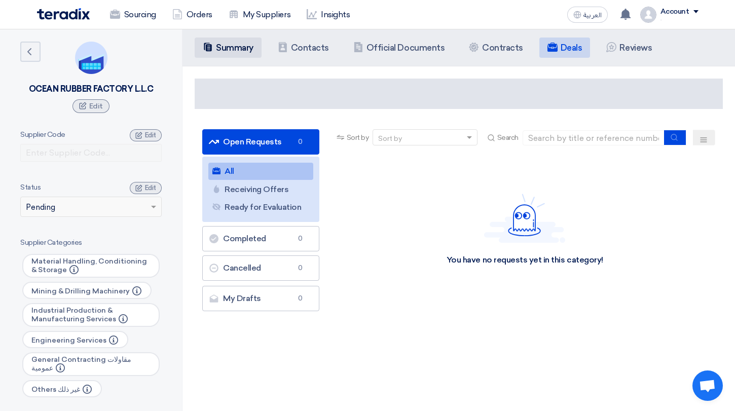
click at [238, 46] on h5 "Summary" at bounding box center [234, 48] width 37 height 10
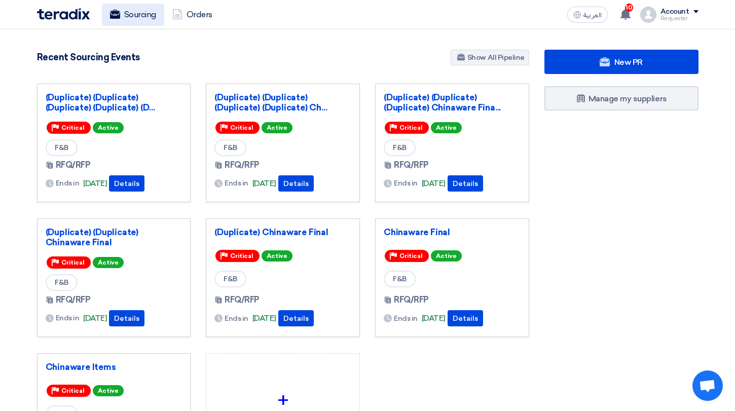
click at [134, 18] on link "Sourcing" at bounding box center [133, 15] width 62 height 22
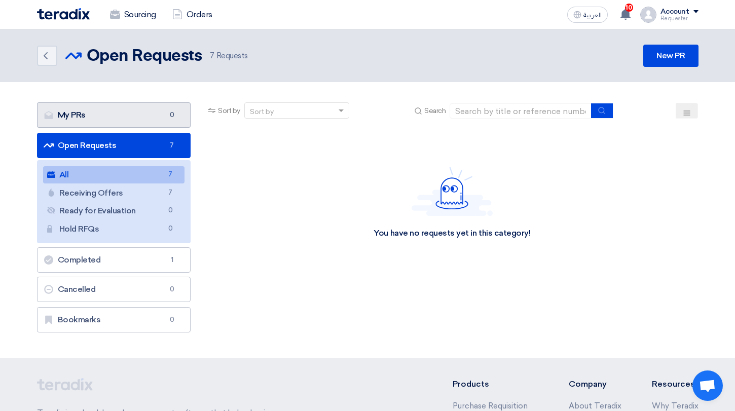
click at [133, 110] on link "My PRs My PRs 0" at bounding box center [114, 114] width 154 height 25
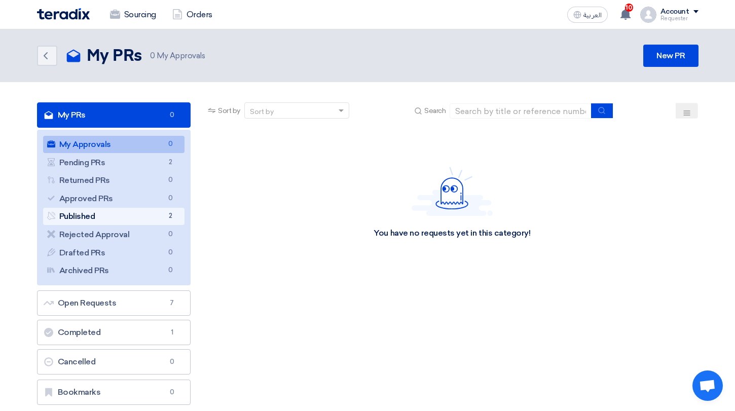
click at [170, 215] on span "2" at bounding box center [170, 216] width 12 height 11
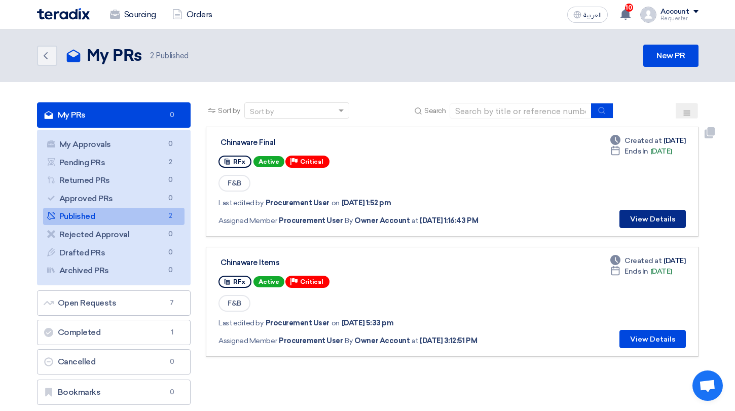
click at [672, 212] on button "View Details" at bounding box center [652, 219] width 66 height 18
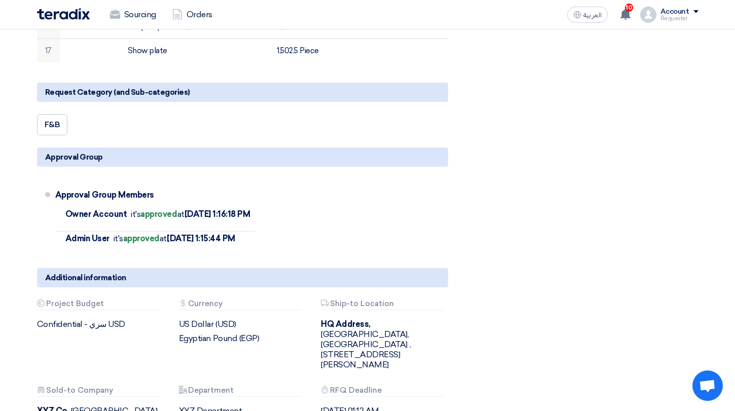
scroll to position [814, 0]
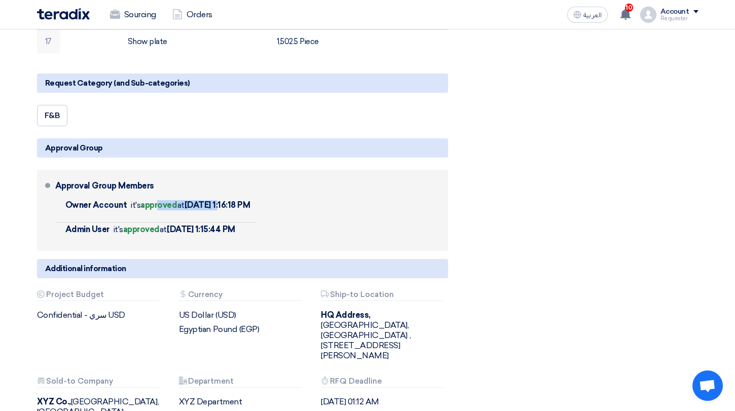
drag, startPoint x: 159, startPoint y: 209, endPoint x: 220, endPoint y: 209, distance: 61.3
click at [220, 209] on span "it's approved at [DATE] 1:16:18 PM" at bounding box center [190, 205] width 119 height 10
click at [220, 209] on b "[DATE] 1:16:18 PM" at bounding box center [217, 205] width 66 height 10
drag, startPoint x: 85, startPoint y: 205, endPoint x: 132, endPoint y: 205, distance: 46.6
click at [131, 205] on li "Owner Account it's approved at [DATE] 1:16:18 PM" at bounding box center [155, 210] width 201 height 24
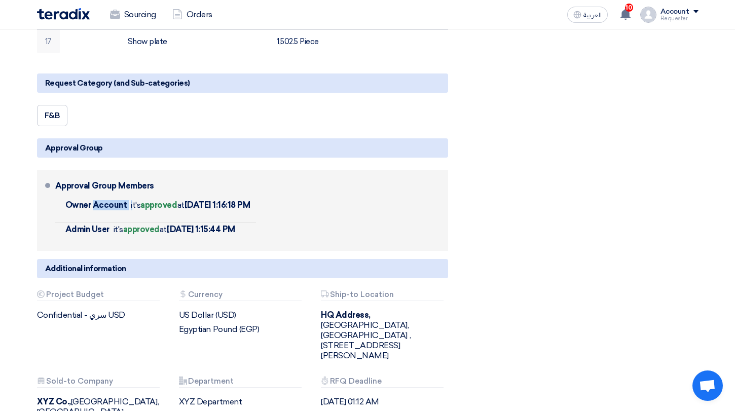
click at [132, 205] on span "it's approved at [DATE] 1:16:18 PM" at bounding box center [190, 205] width 119 height 10
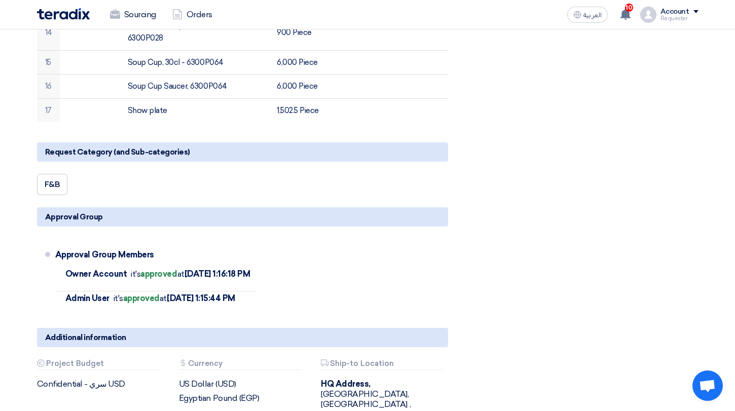
scroll to position [0, 0]
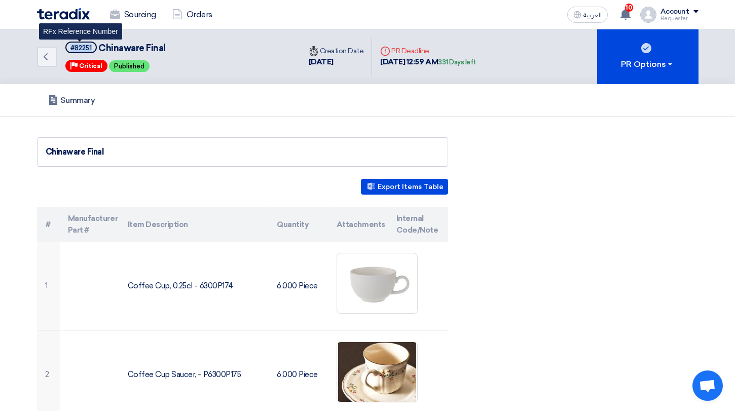
drag, startPoint x: 71, startPoint y: 45, endPoint x: 93, endPoint y: 45, distance: 22.3
click at [93, 45] on span "#82251" at bounding box center [80, 48] width 31 height 12
copy div "#82251"
click at [134, 21] on link "Sourcing" at bounding box center [133, 15] width 62 height 22
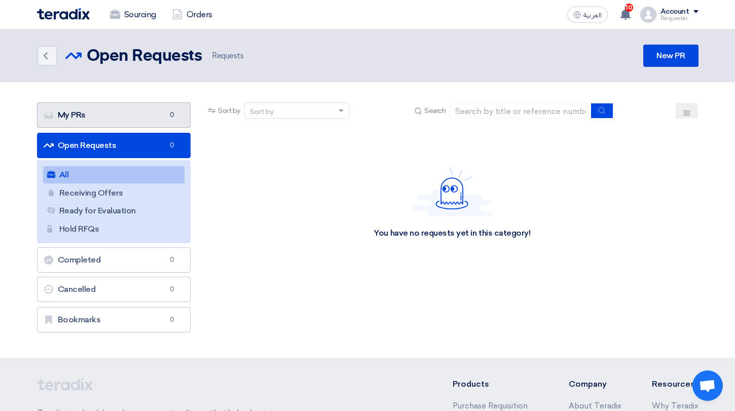
click at [147, 116] on link "My PRs My PRs 0" at bounding box center [114, 114] width 154 height 25
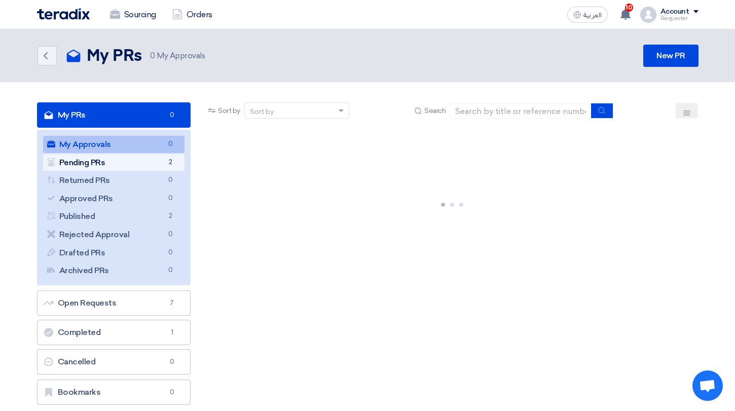
click at [154, 163] on link "Pending PRs Pending PRs 2" at bounding box center [114, 162] width 142 height 17
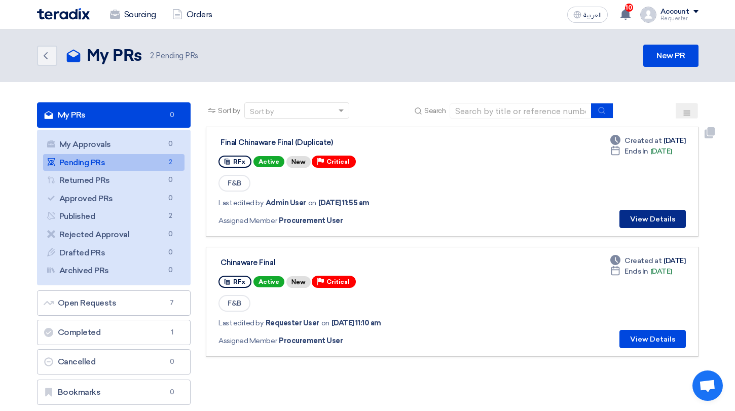
click at [640, 212] on button "View Details" at bounding box center [652, 219] width 66 height 18
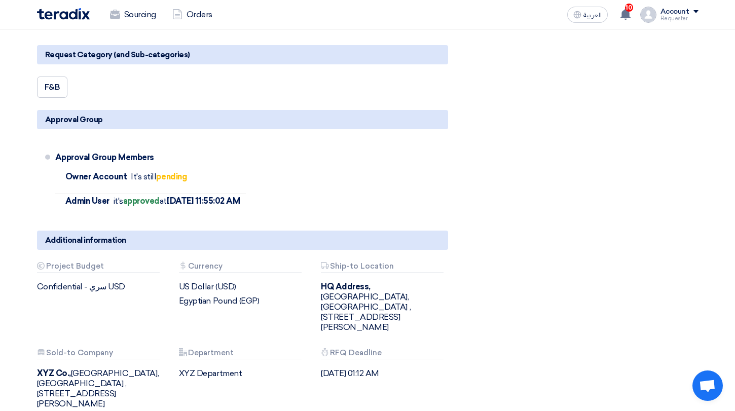
scroll to position [786, 0]
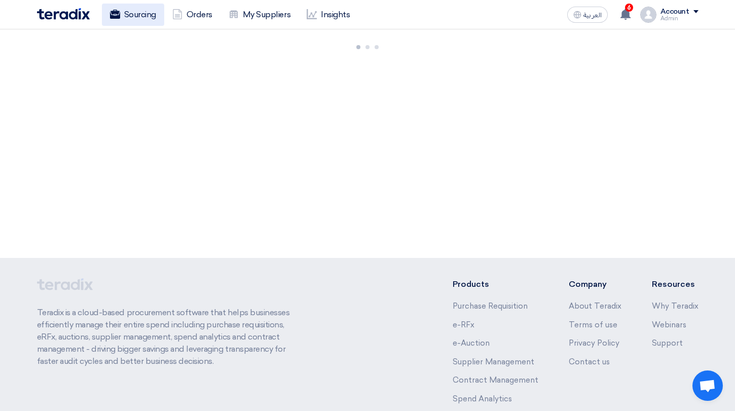
click at [137, 20] on link "Sourcing" at bounding box center [133, 15] width 62 height 22
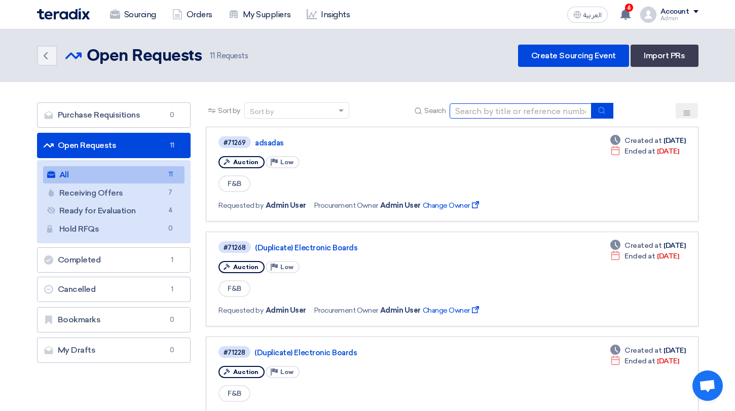
click at [508, 117] on input at bounding box center [520, 110] width 142 height 15
paste input "#82251"
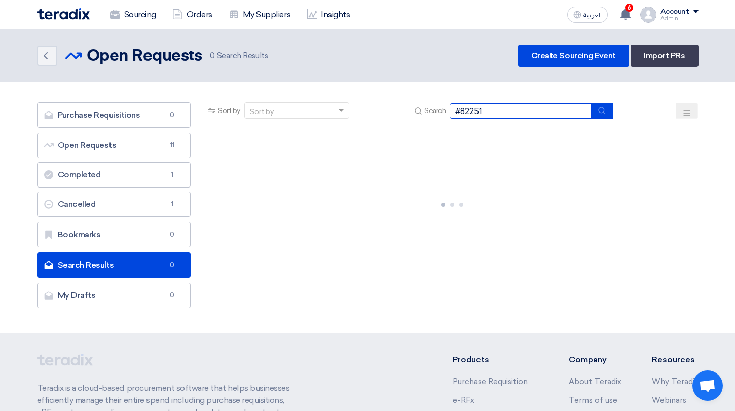
click at [462, 115] on input "#82251" at bounding box center [520, 110] width 142 height 15
type input "#82251"
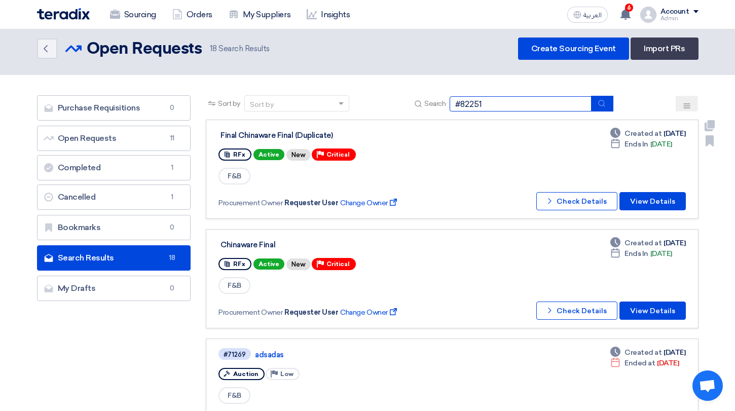
scroll to position [8, 0]
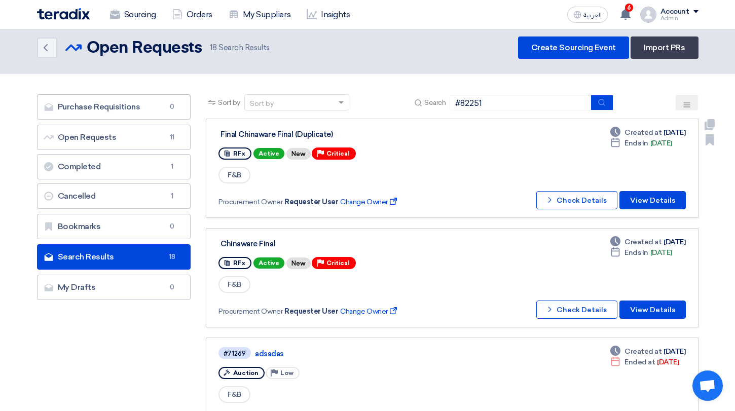
click at [236, 152] on span "RFx" at bounding box center [239, 153] width 12 height 7
click at [649, 195] on button "View Details" at bounding box center [652, 200] width 66 height 18
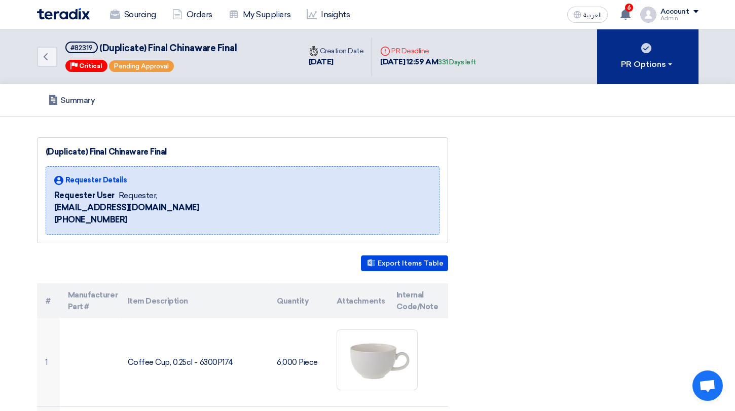
click at [648, 44] on use at bounding box center [646, 48] width 10 height 10
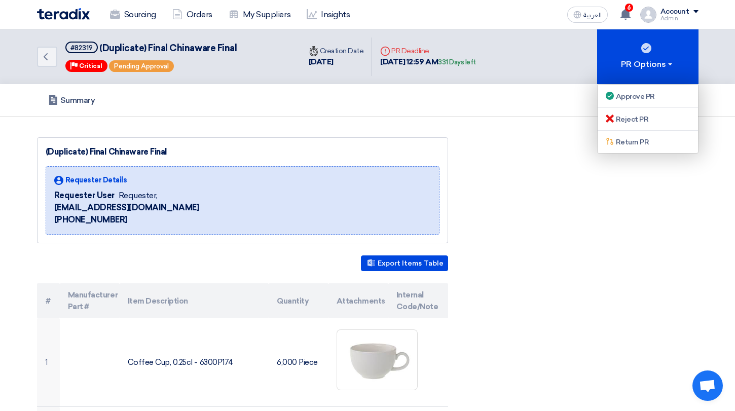
click at [564, 89] on div "Summary" at bounding box center [367, 100] width 661 height 32
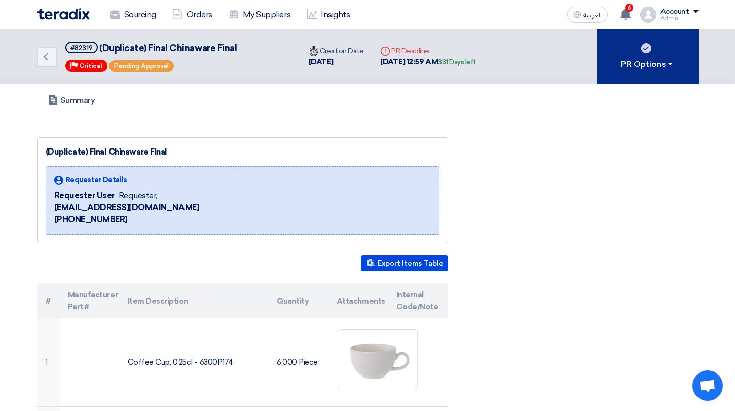
click at [634, 57] on button "PR Options" at bounding box center [647, 56] width 101 height 55
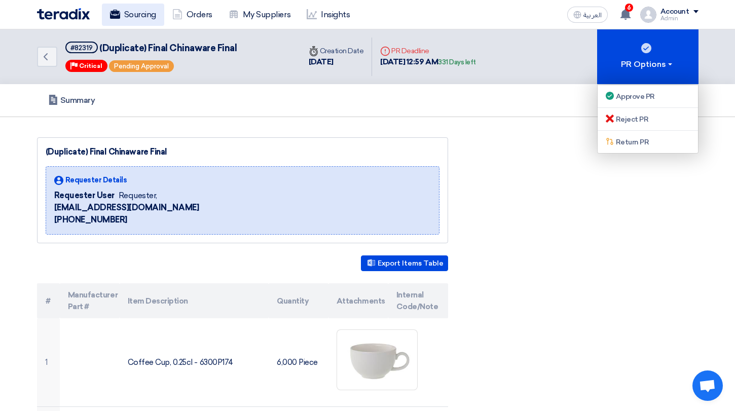
click at [140, 15] on link "Sourcing" at bounding box center [133, 15] width 62 height 22
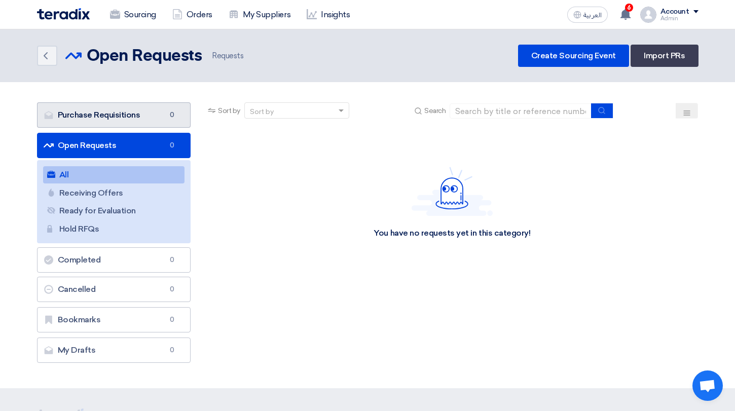
click at [141, 110] on link "Purchase Requisitions Purchase Requisitions 0" at bounding box center [114, 114] width 154 height 25
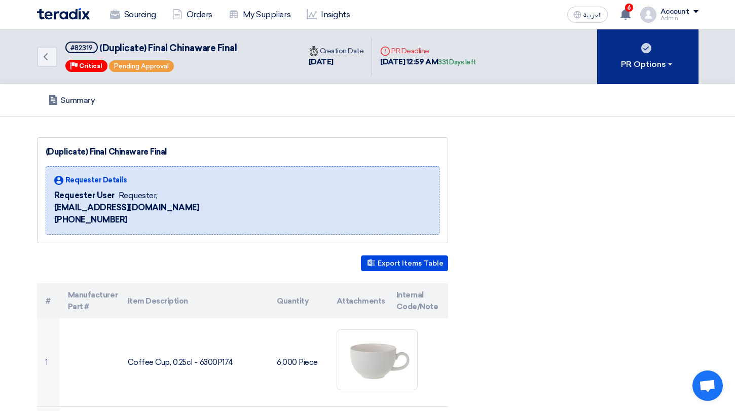
click at [647, 61] on div "PR Options" at bounding box center [647, 64] width 53 height 12
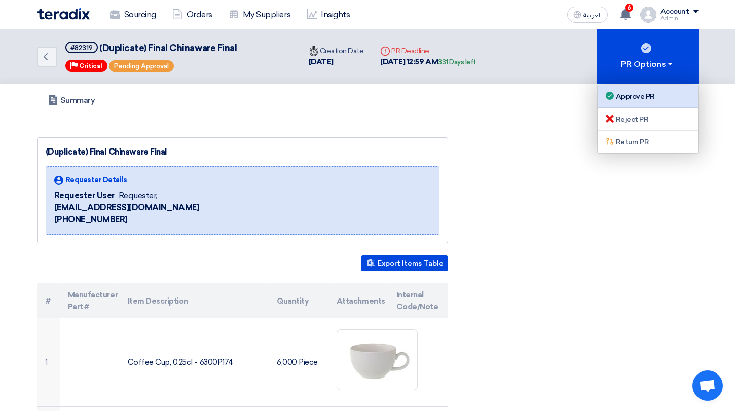
click at [647, 104] on link "Approve PR" at bounding box center [647, 96] width 100 height 23
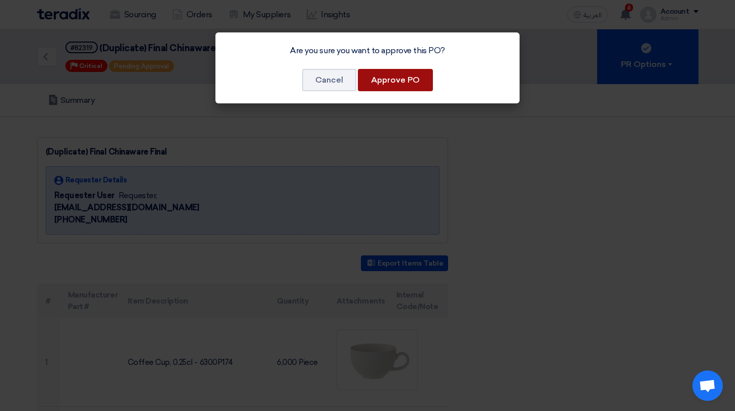
click at [388, 88] on button "Approve PO" at bounding box center [395, 80] width 75 height 22
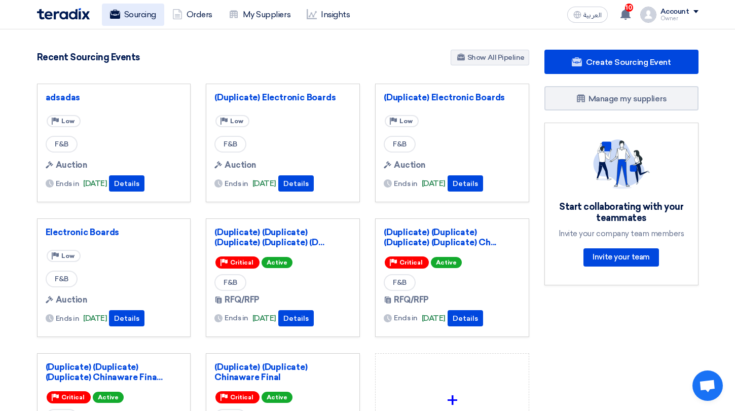
click at [138, 20] on link "Sourcing" at bounding box center [133, 15] width 62 height 22
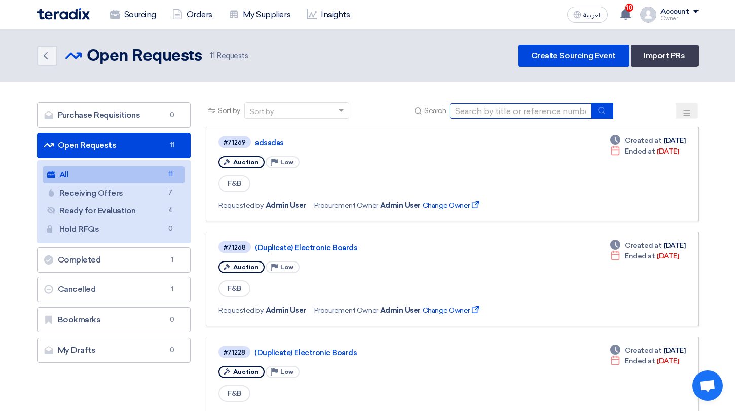
click at [513, 113] on input at bounding box center [520, 110] width 142 height 15
paste input "#82251"
type input "#82251"
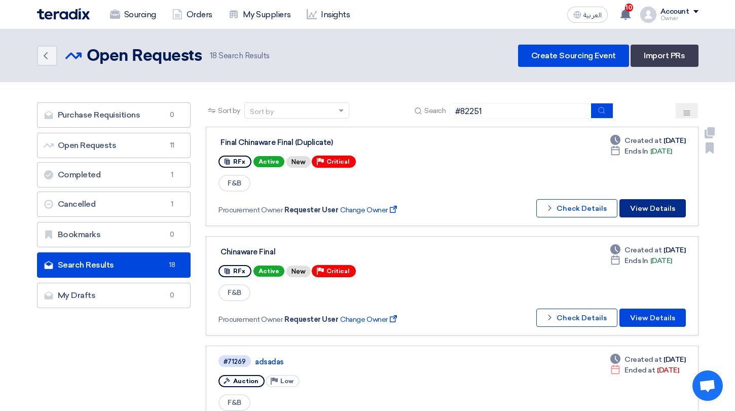
click at [634, 200] on button "View Details" at bounding box center [652, 208] width 66 height 18
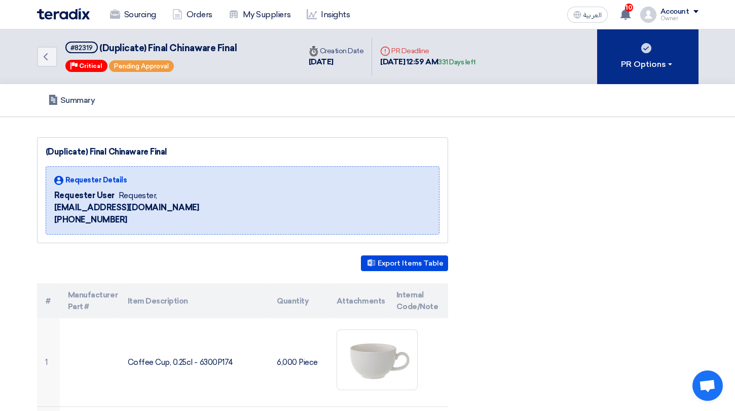
click at [647, 71] on button "PR Options" at bounding box center [647, 56] width 101 height 55
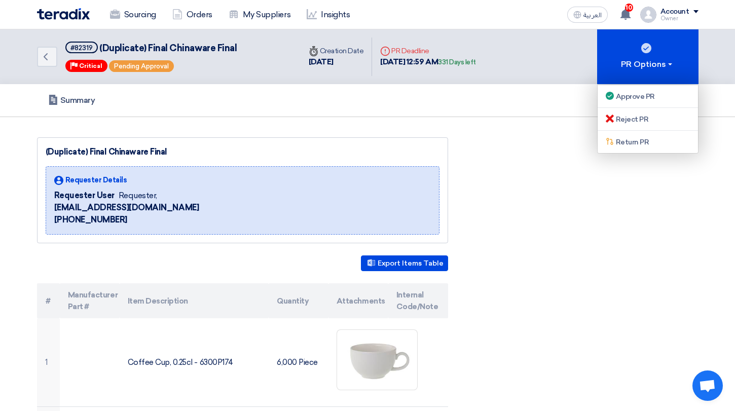
click at [546, 116] on div "Summary" at bounding box center [367, 100] width 661 height 32
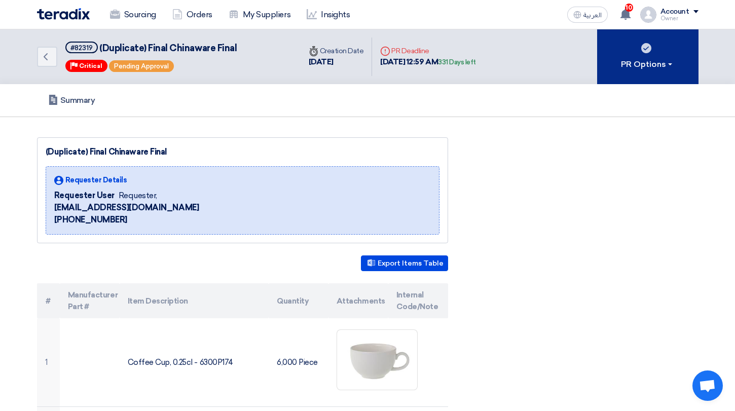
click at [650, 74] on button "PR Options" at bounding box center [647, 56] width 101 height 55
